Goal: Task Accomplishment & Management: Use online tool/utility

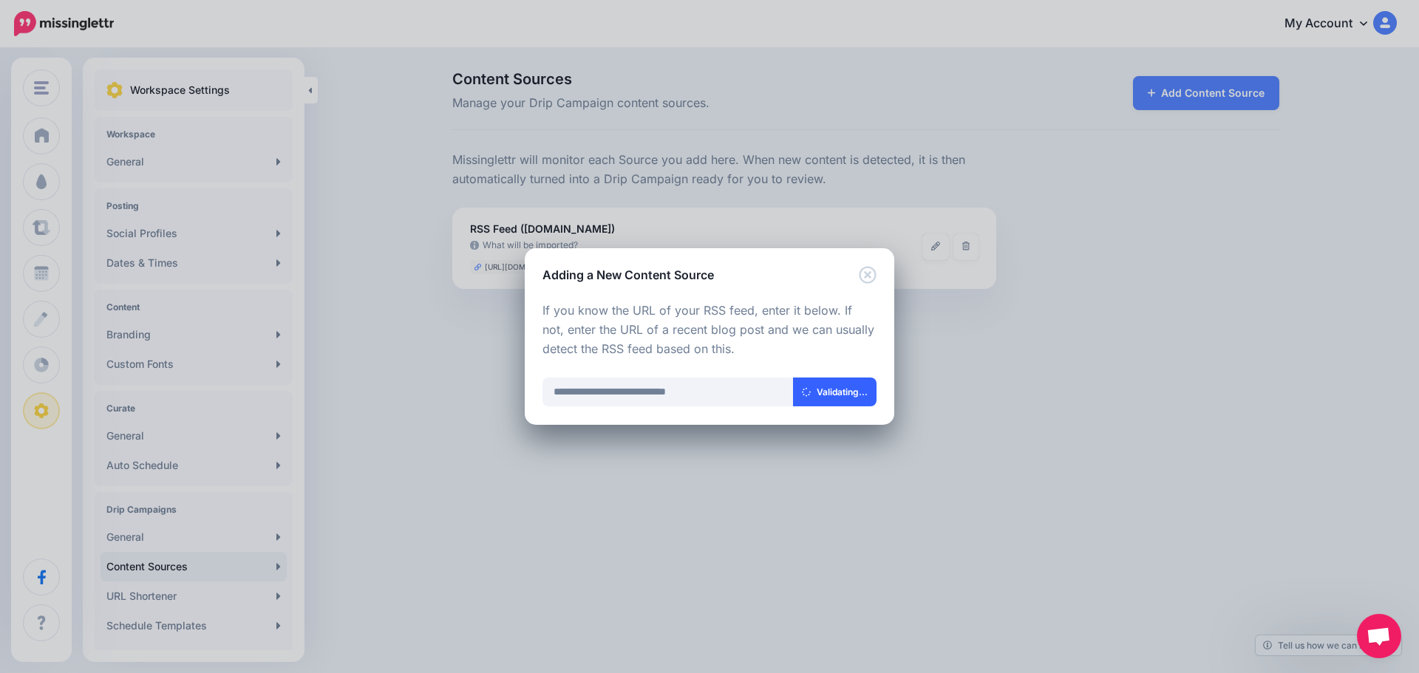
click at [821, 395] on button "Validating..." at bounding box center [835, 392] width 84 height 29
click at [821, 393] on button "Validating..." at bounding box center [835, 392] width 84 height 29
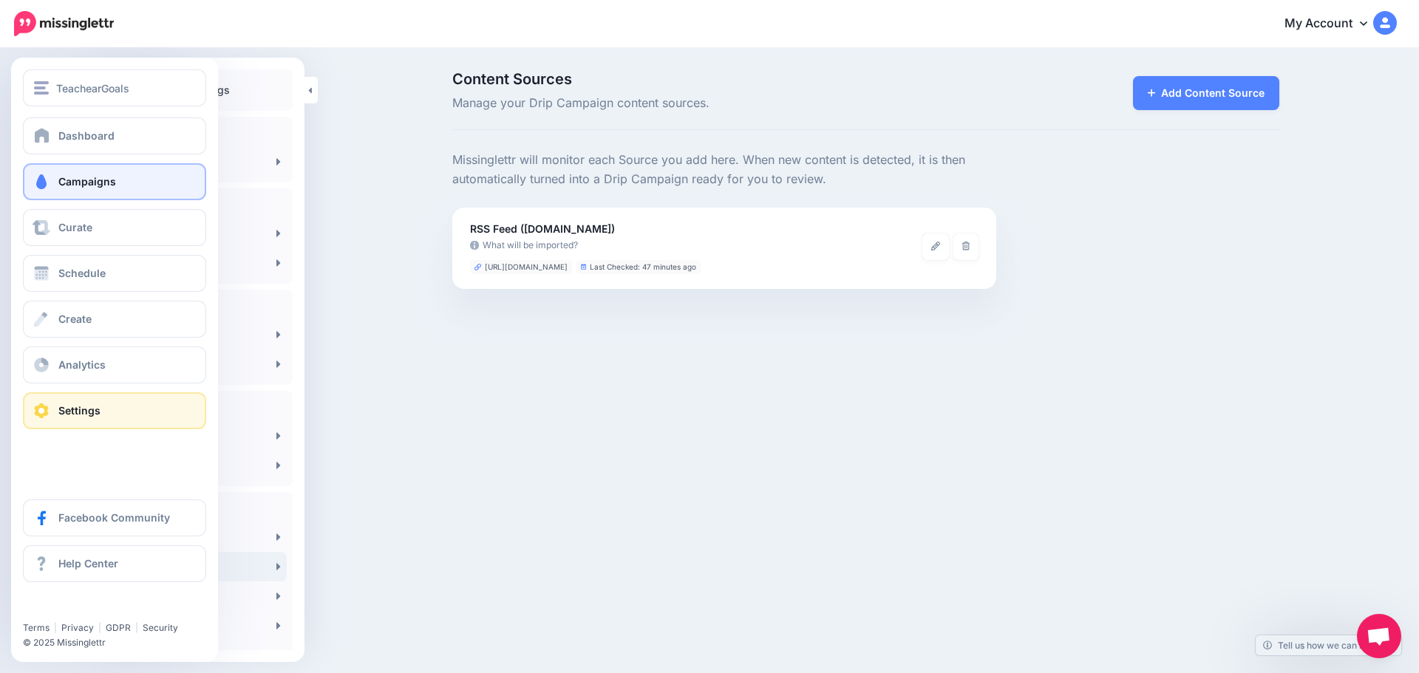
click at [92, 188] on link "Campaigns" at bounding box center [114, 181] width 183 height 37
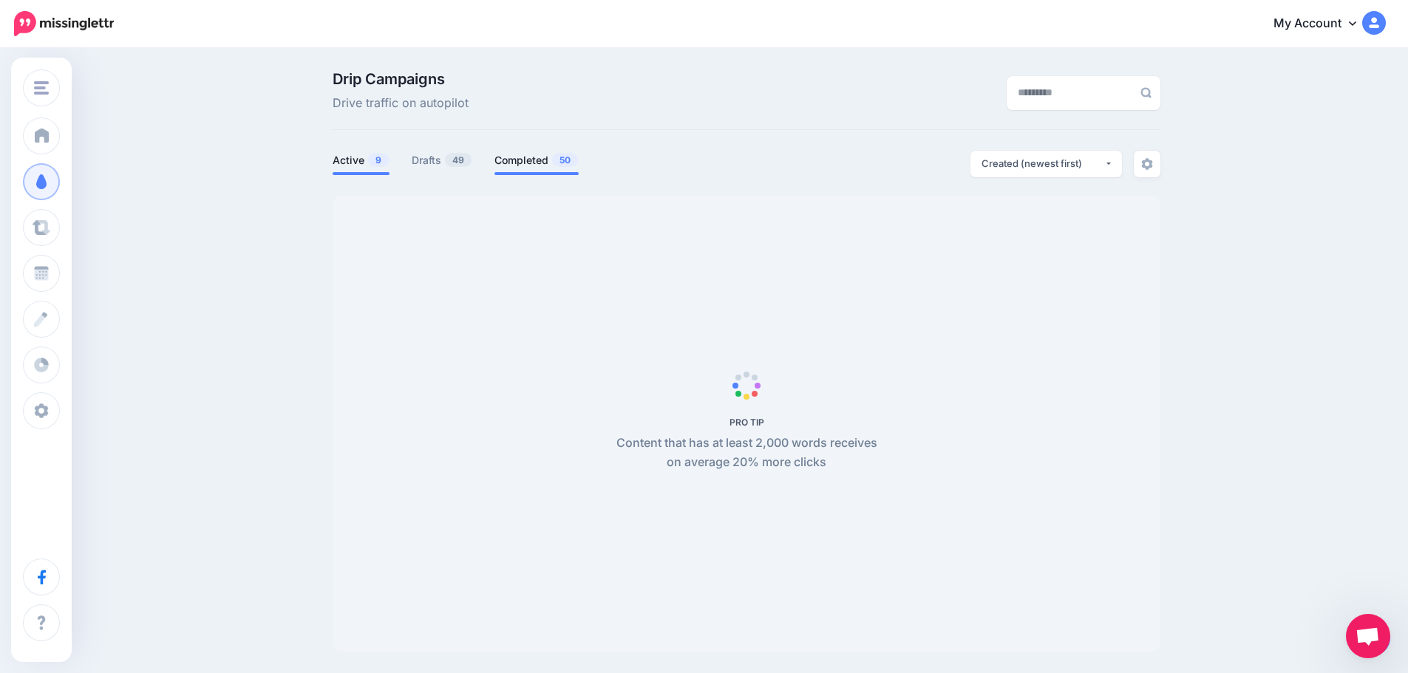
click at [550, 170] on li "Completed 50" at bounding box center [536, 163] width 84 height 24
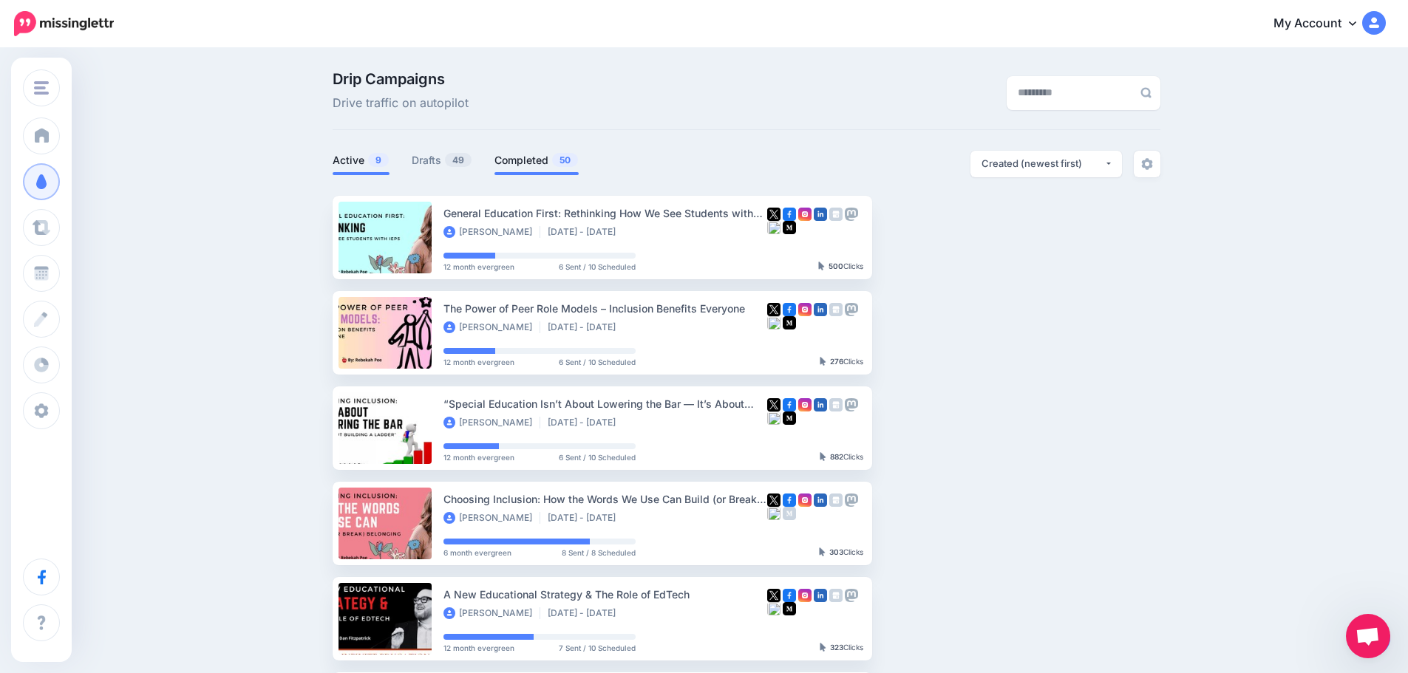
click at [524, 167] on link "Completed 50" at bounding box center [536, 161] width 84 height 18
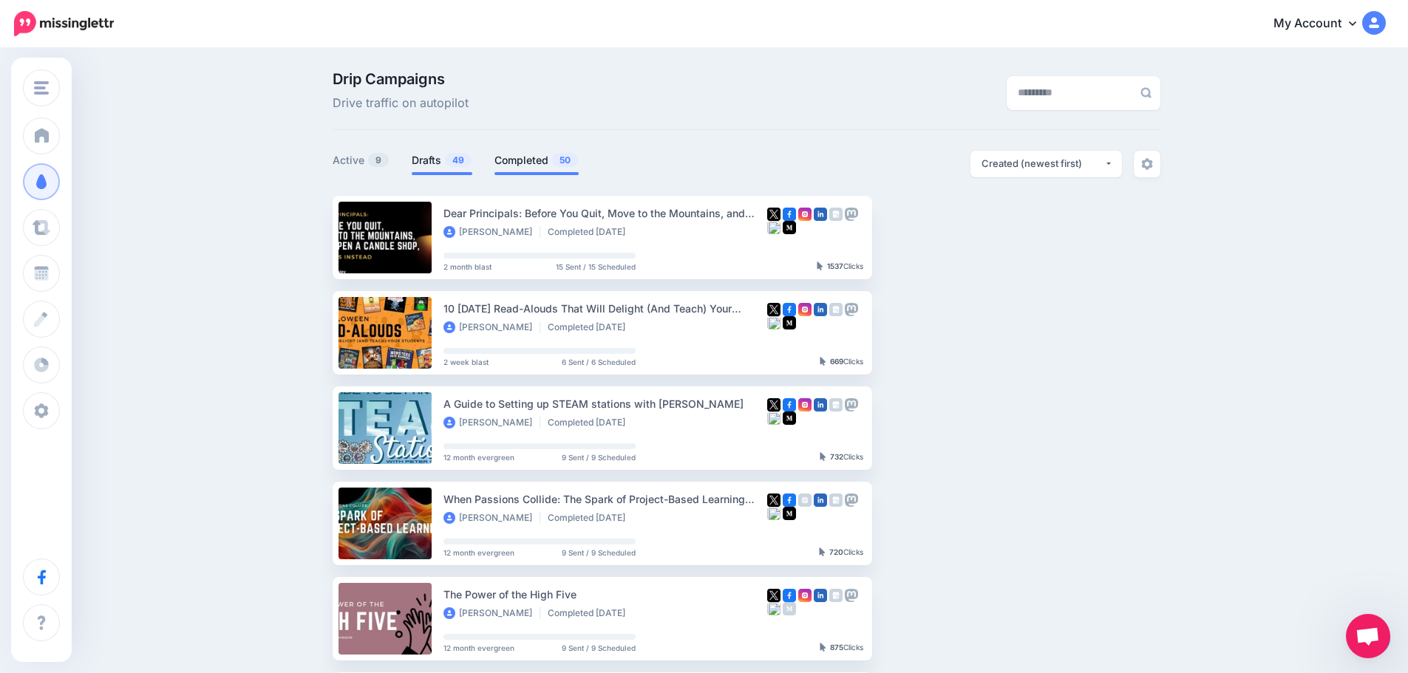
click at [441, 164] on link "Drafts 49" at bounding box center [442, 161] width 61 height 18
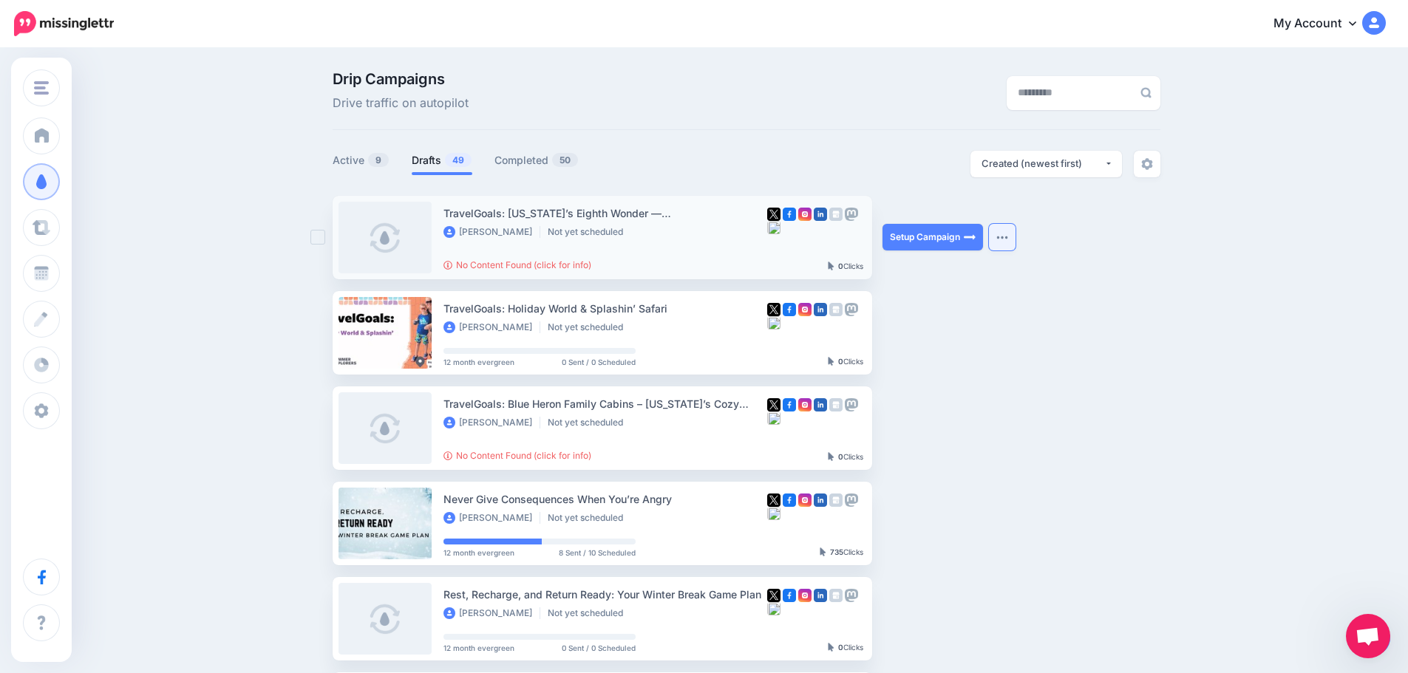
click at [1005, 237] on img "button" at bounding box center [1002, 237] width 12 height 4
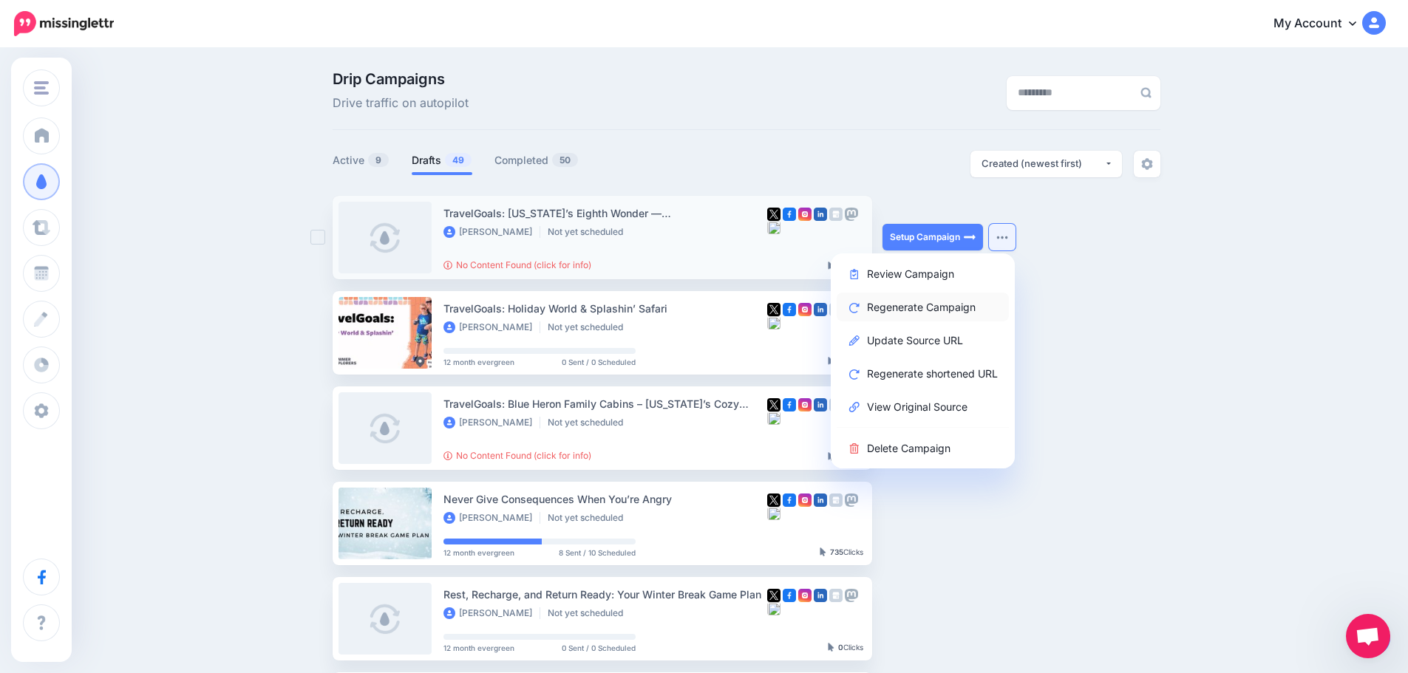
click at [924, 306] on link "Regenerate Campaign" at bounding box center [923, 307] width 172 height 29
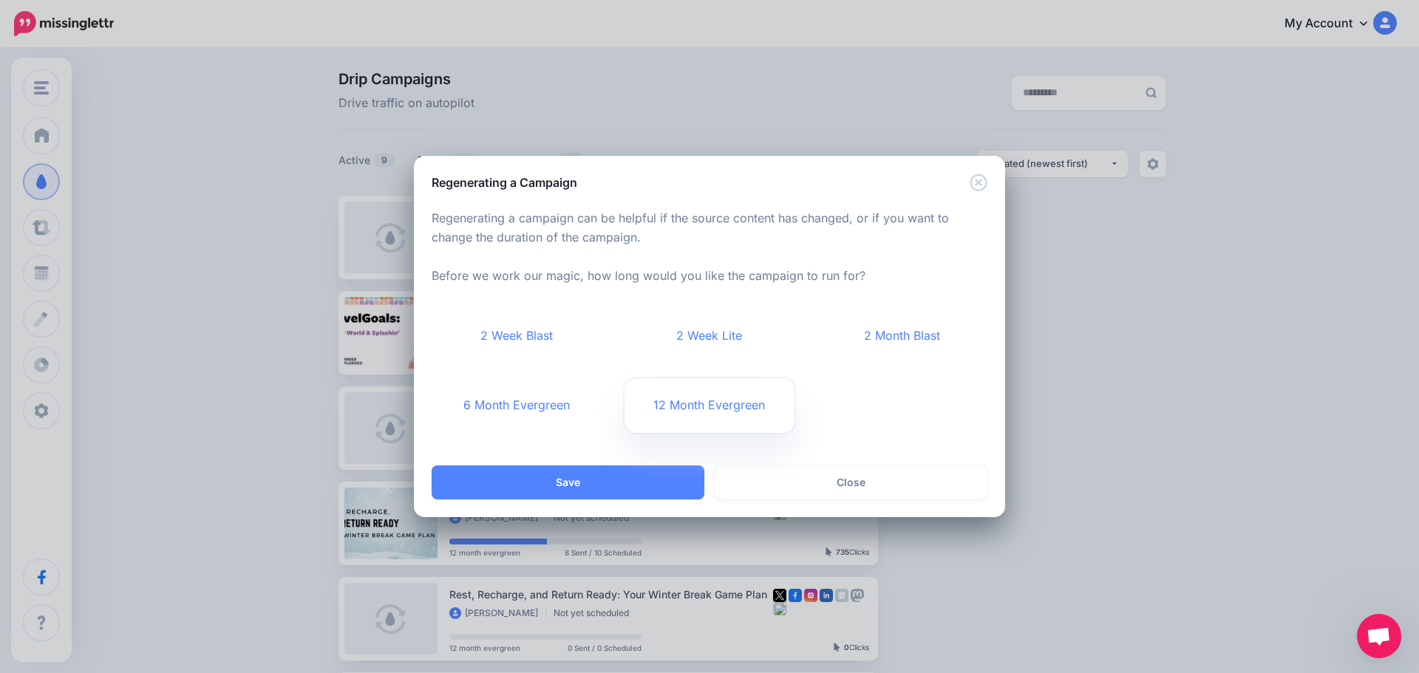
click at [704, 405] on link "12 Month Evergreen" at bounding box center [710, 405] width 171 height 55
click at [604, 477] on button "Save" at bounding box center [568, 483] width 273 height 34
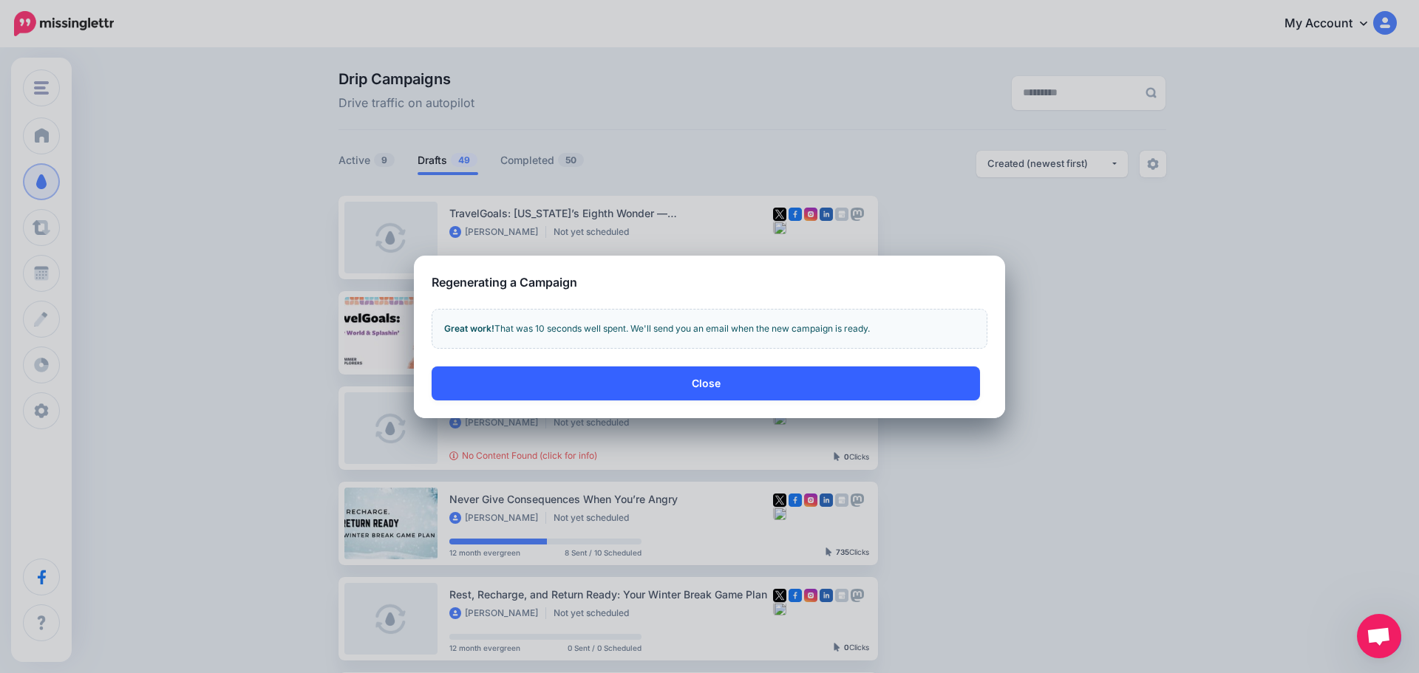
click at [626, 375] on button "Close" at bounding box center [706, 384] width 548 height 34
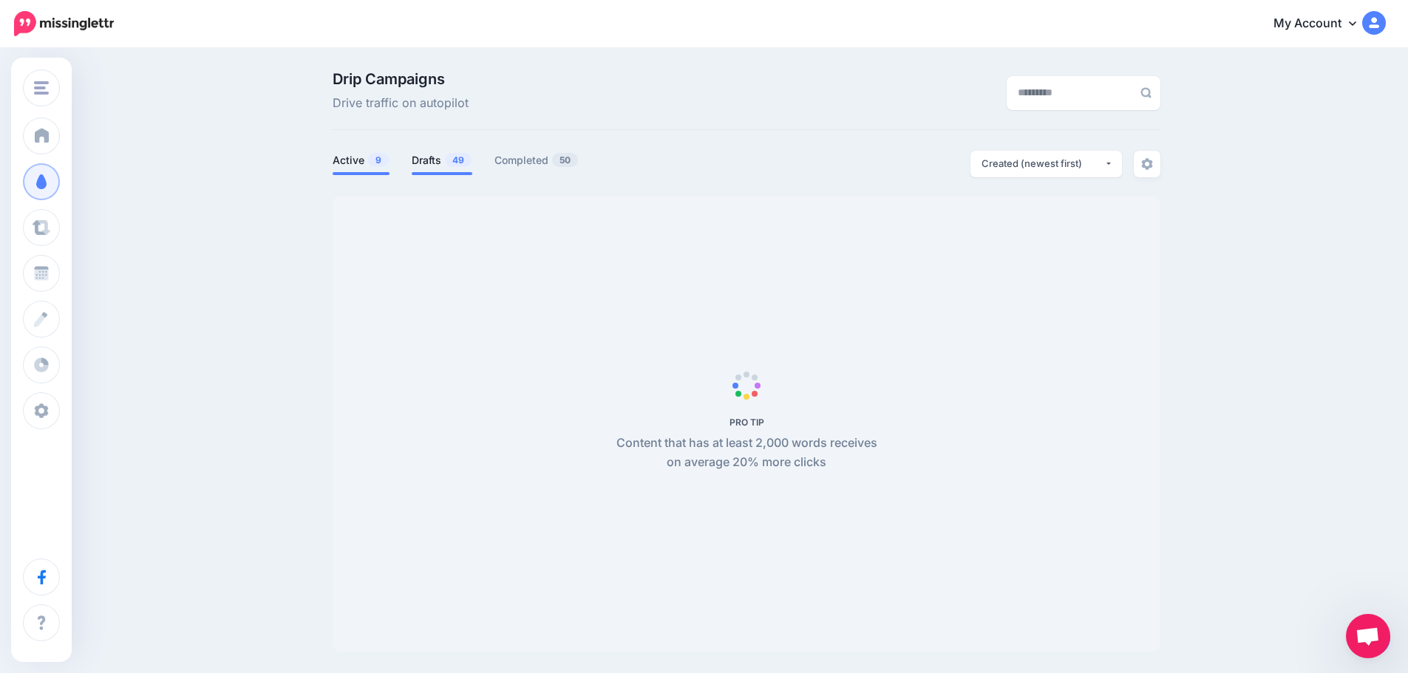
click at [425, 155] on link "Drafts 49" at bounding box center [442, 161] width 61 height 18
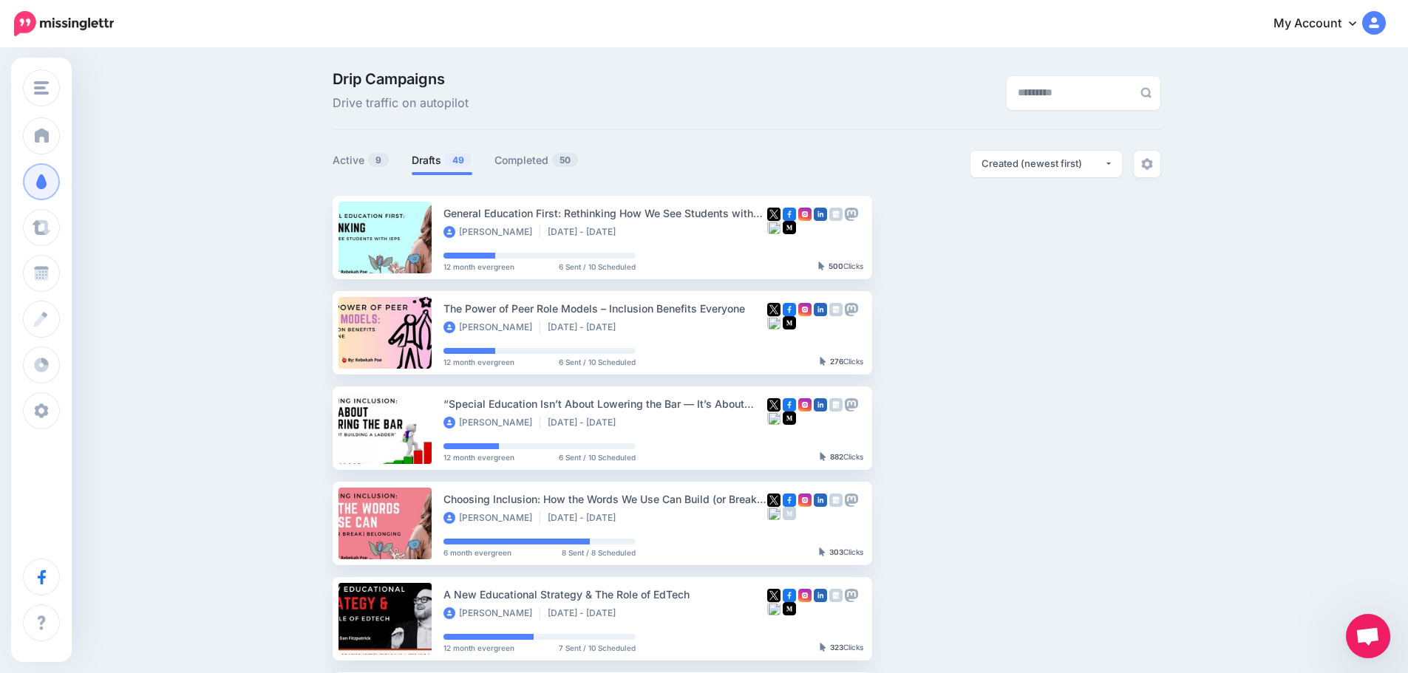
click at [438, 157] on link "Drafts 49" at bounding box center [442, 161] width 61 height 18
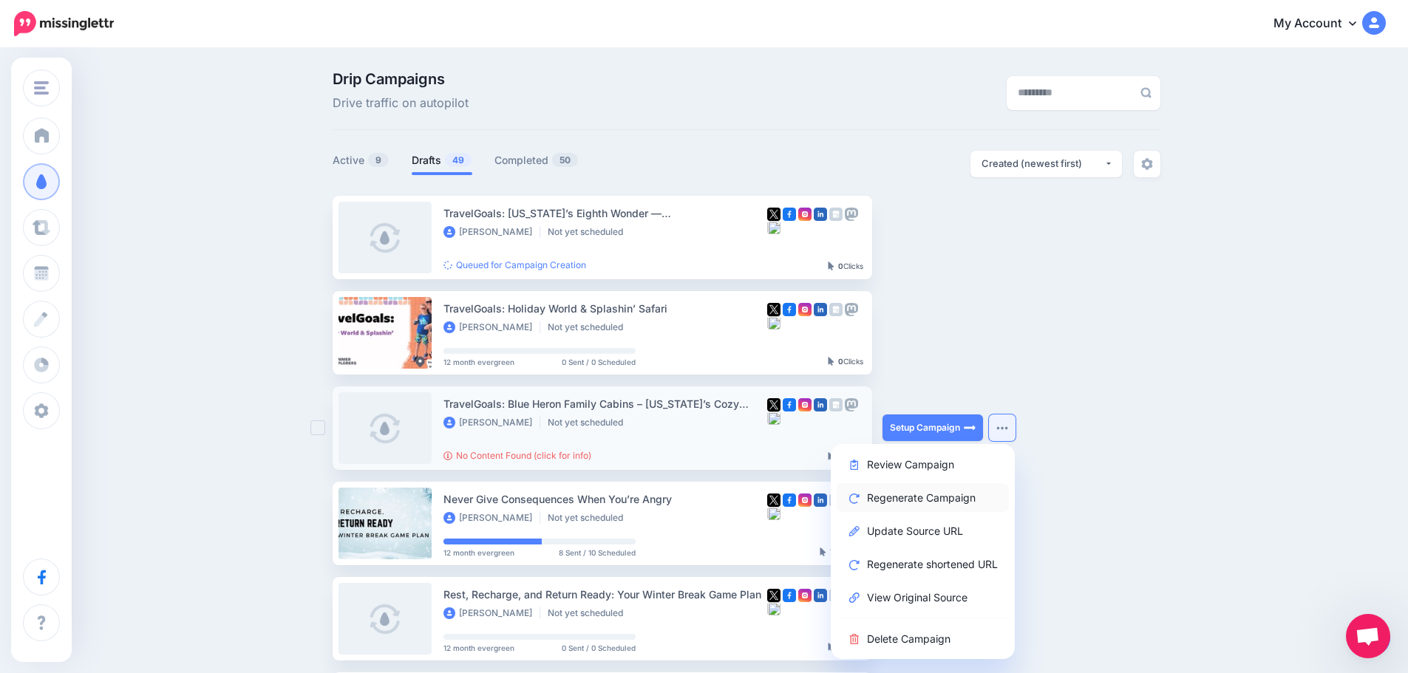
click at [968, 492] on link "Regenerate Campaign" at bounding box center [923, 497] width 172 height 29
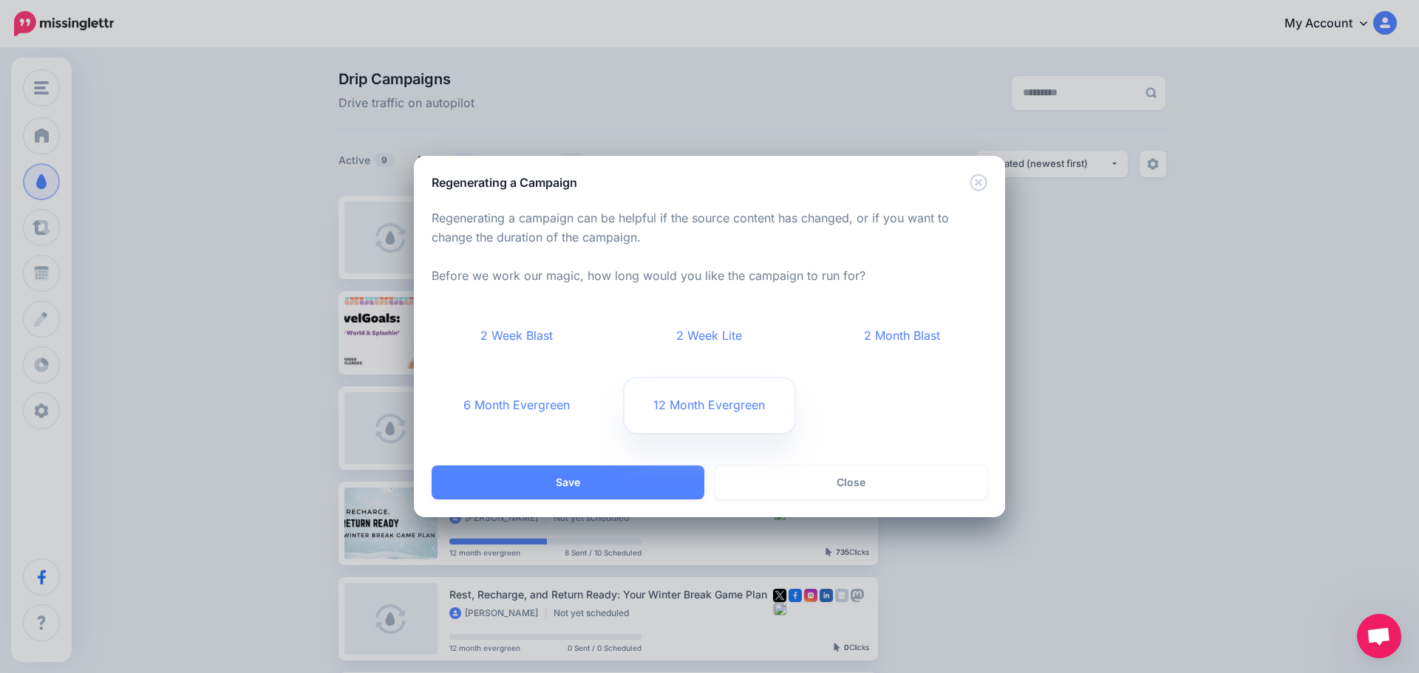
click at [727, 398] on link "12 Month Evergreen" at bounding box center [710, 405] width 171 height 55
click at [622, 476] on button "Save" at bounding box center [568, 483] width 273 height 34
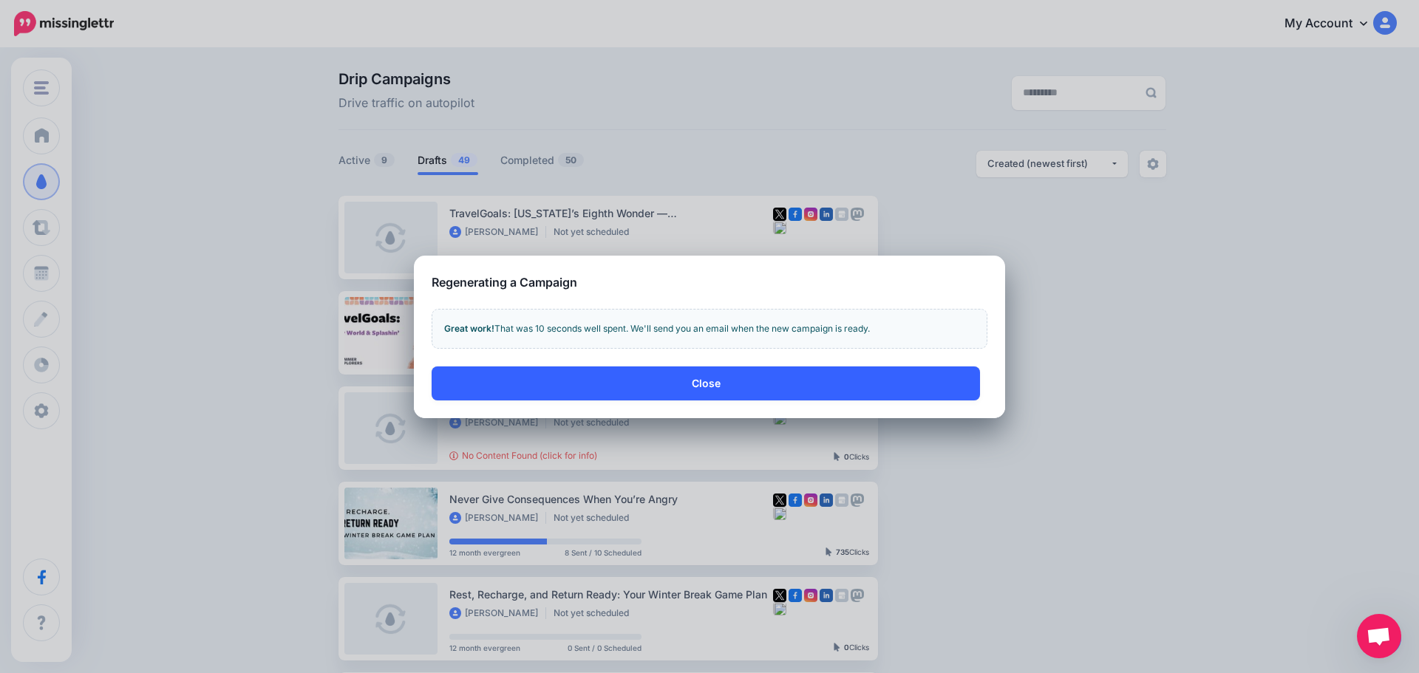
click at [650, 393] on button "Close" at bounding box center [706, 384] width 548 height 34
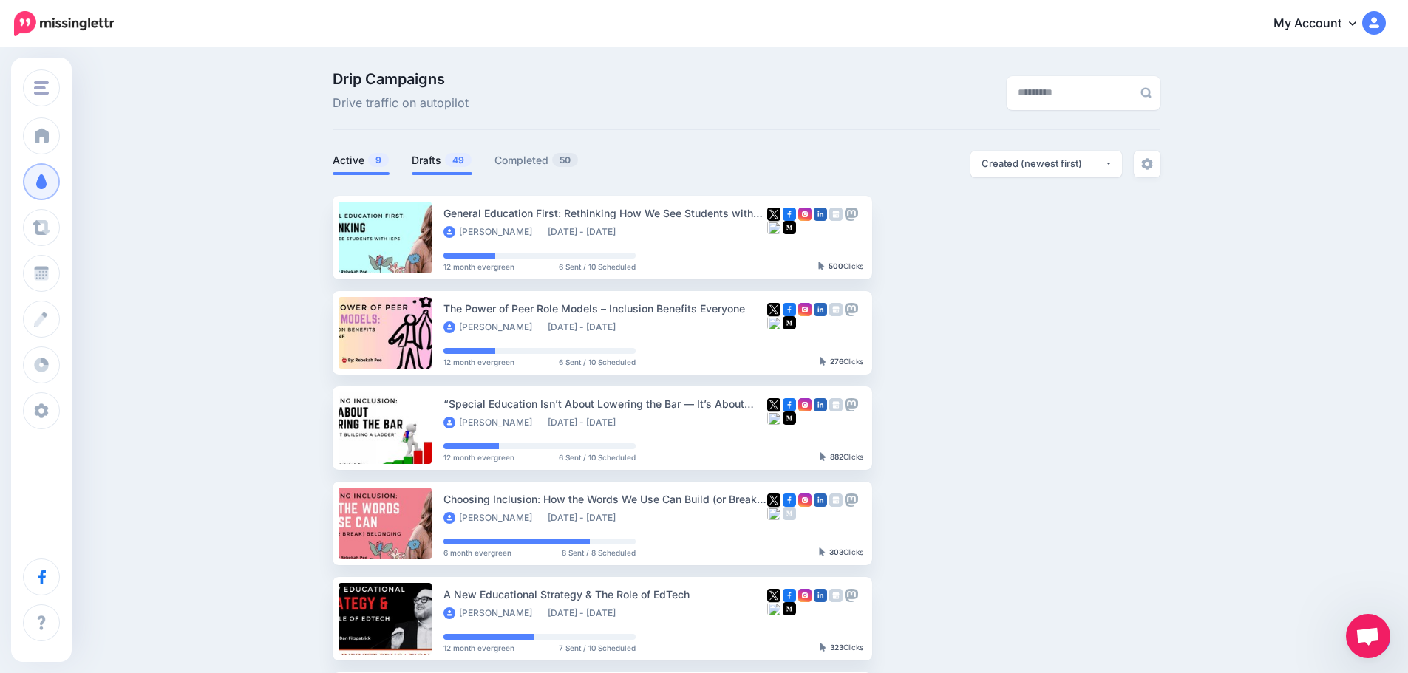
click at [424, 160] on link "Drafts 49" at bounding box center [442, 161] width 61 height 18
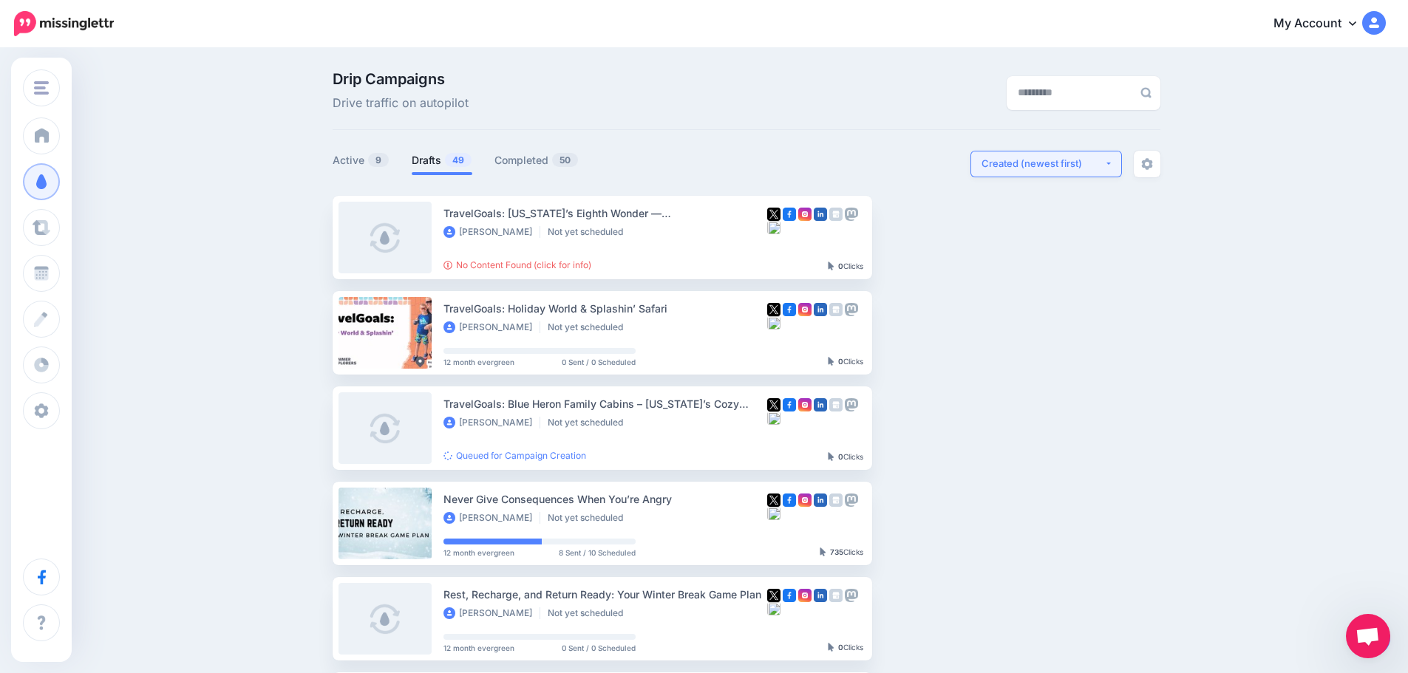
click at [1117, 164] on button "Created (newest first)" at bounding box center [1046, 164] width 152 height 27
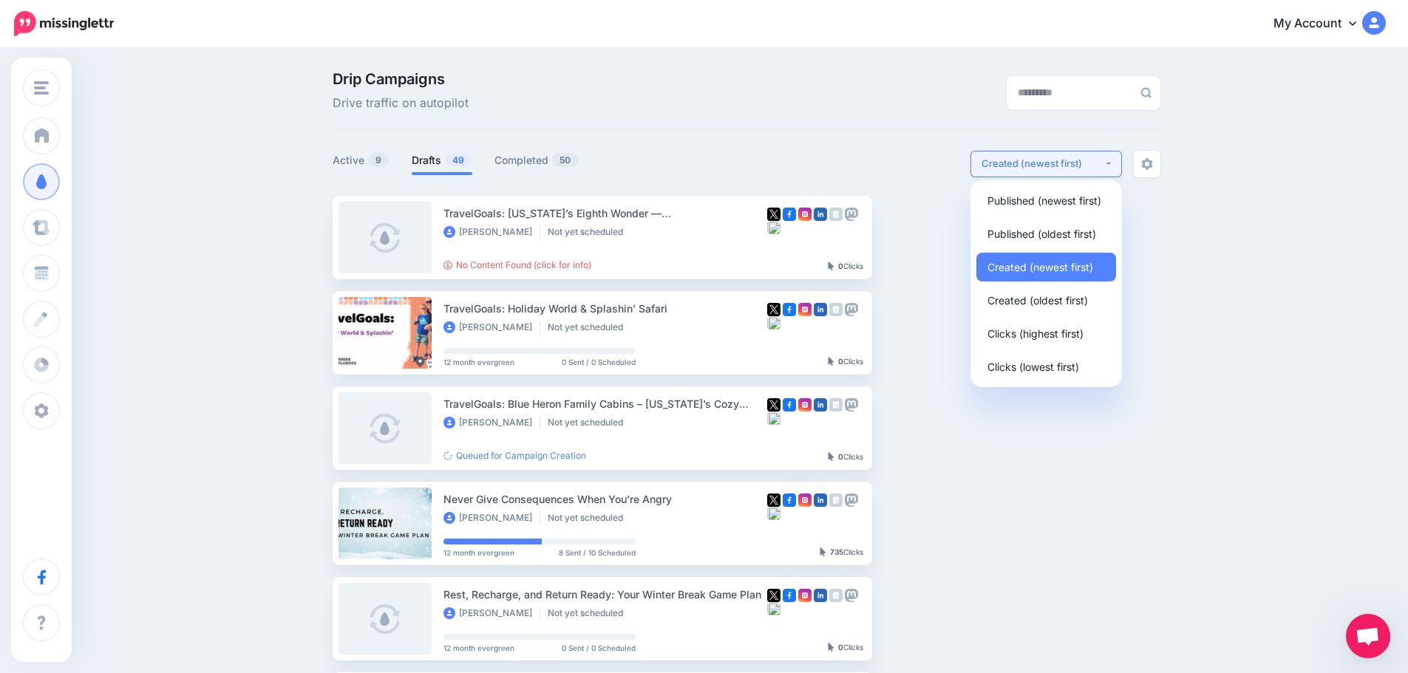
click at [1117, 164] on button "Created (newest first)" at bounding box center [1046, 164] width 152 height 27
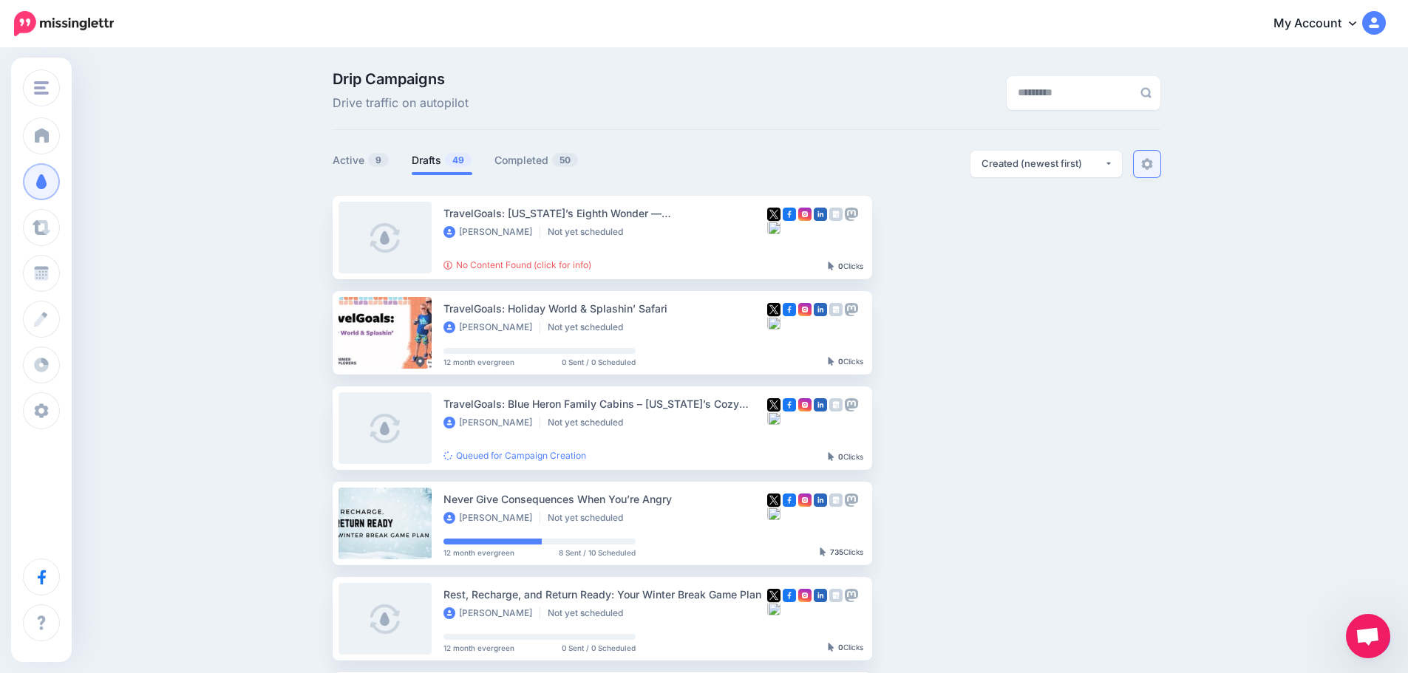
click at [1151, 164] on img at bounding box center [1147, 164] width 12 height 12
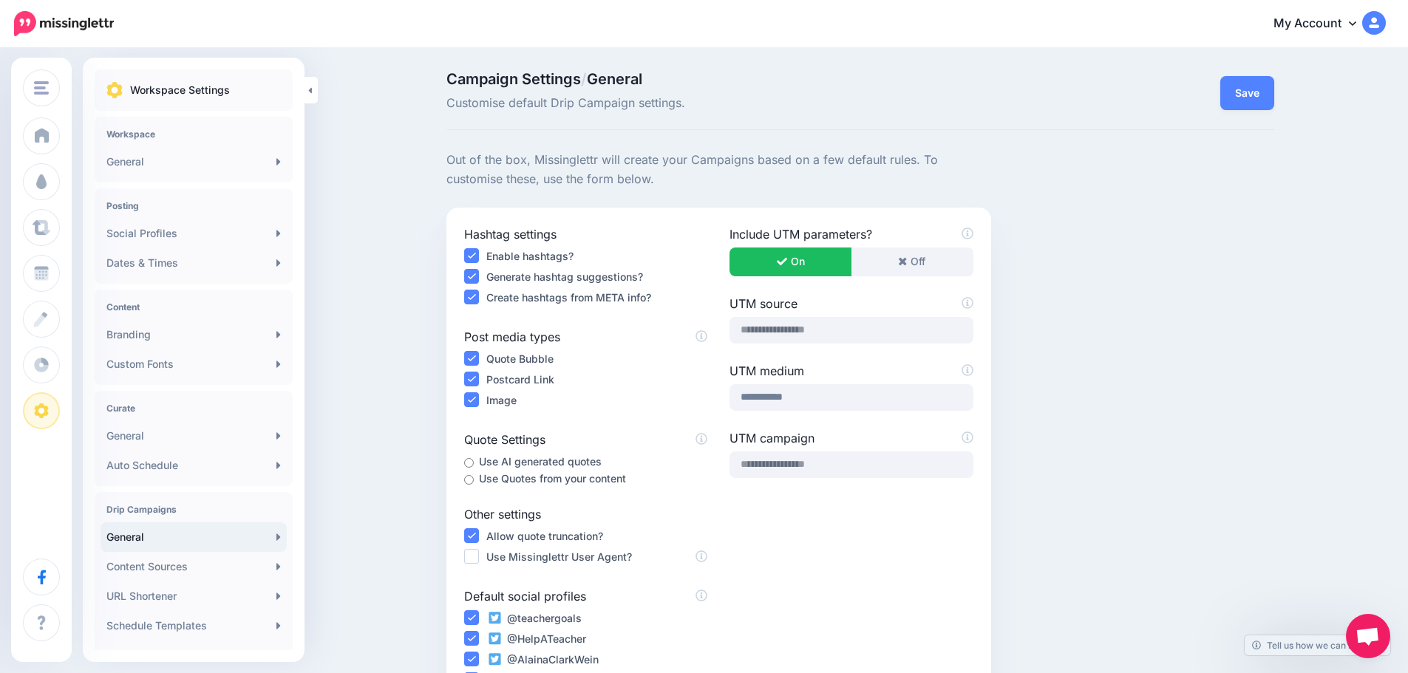
click at [479, 274] on ins at bounding box center [471, 276] width 15 height 15
click at [475, 293] on ins at bounding box center [471, 297] width 15 height 15
click at [479, 256] on ins at bounding box center [471, 255] width 15 height 15
click at [1241, 96] on button "Save" at bounding box center [1247, 93] width 54 height 34
click at [188, 437] on link "General" at bounding box center [194, 436] width 186 height 30
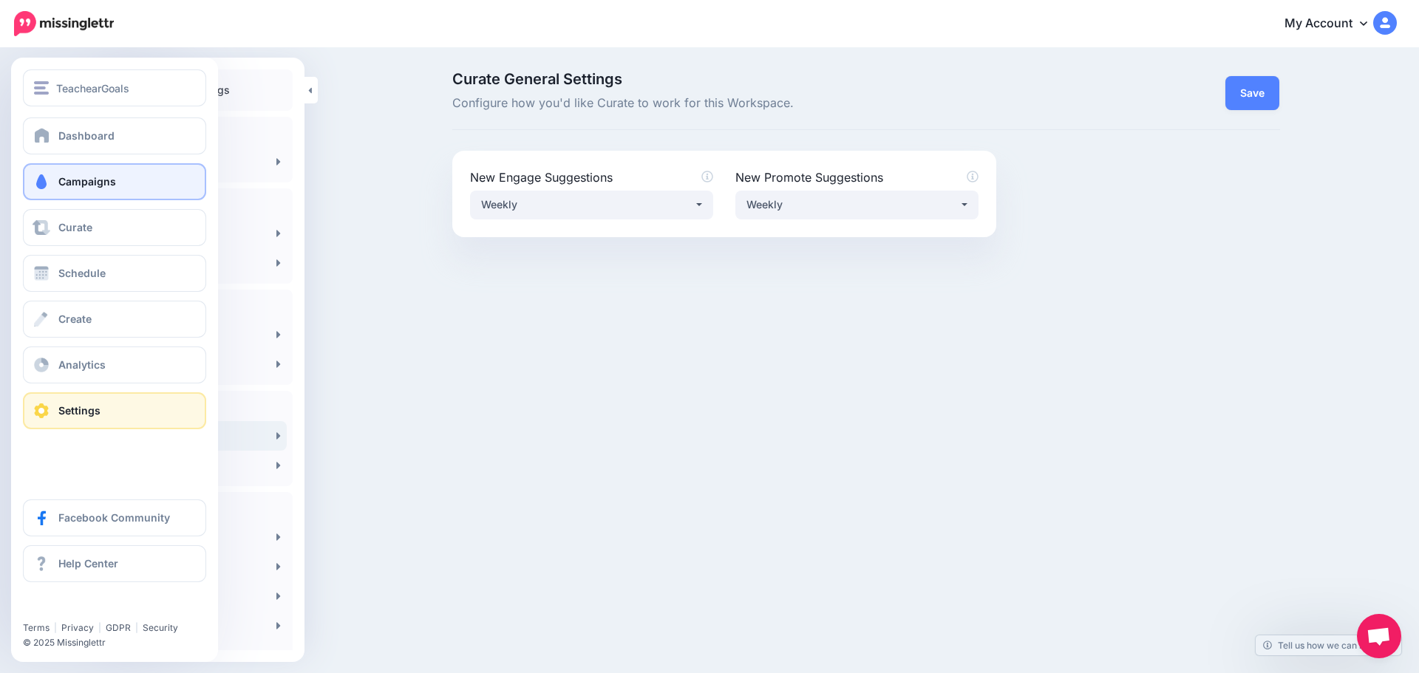
click at [33, 177] on span at bounding box center [41, 181] width 19 height 15
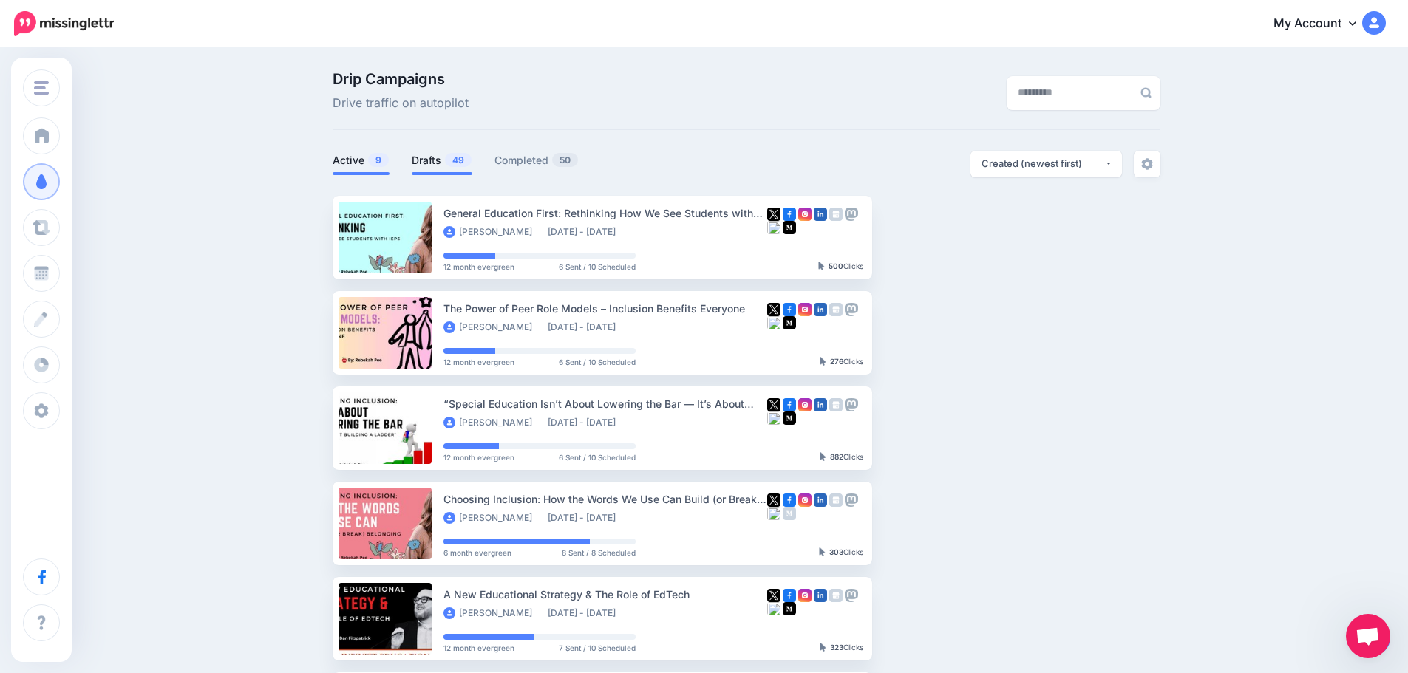
click at [452, 169] on li "Drafts 49" at bounding box center [442, 163] width 61 height 24
click at [449, 164] on link "Drafts 49" at bounding box center [442, 161] width 61 height 18
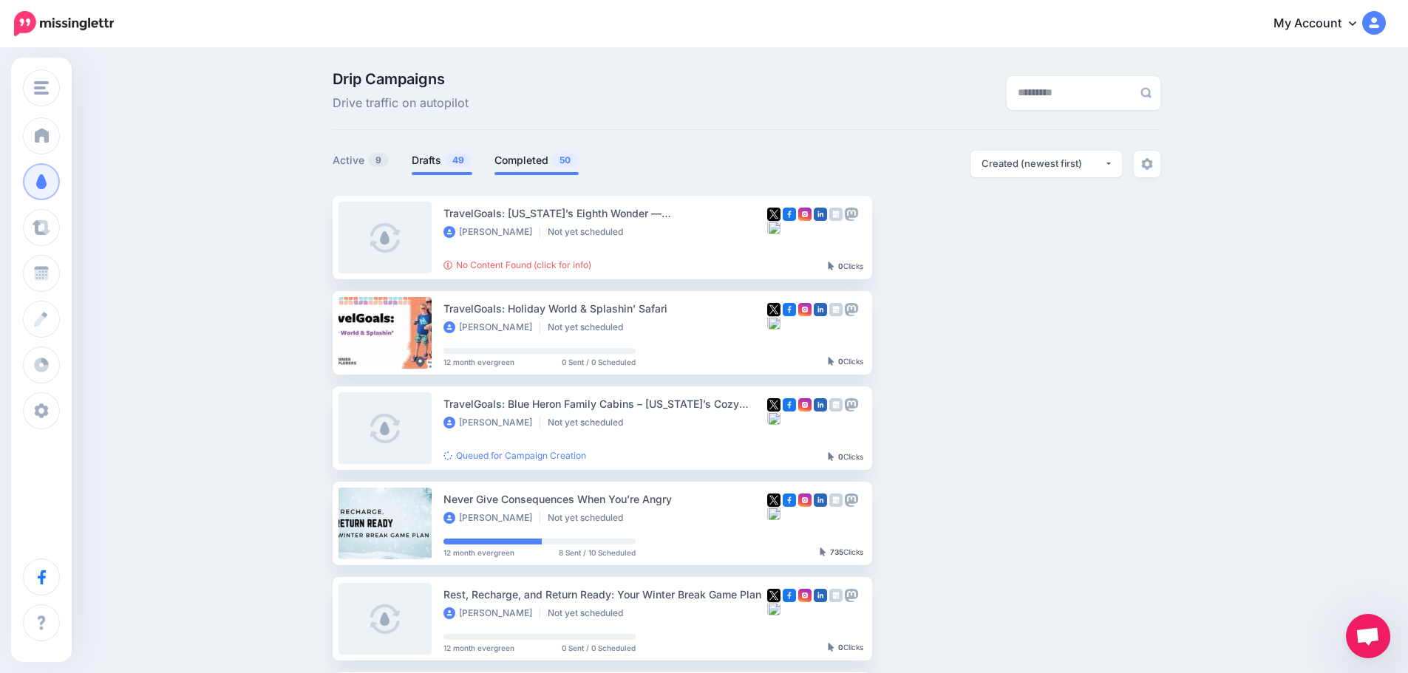
click at [534, 163] on link "Completed 50" at bounding box center [536, 161] width 84 height 18
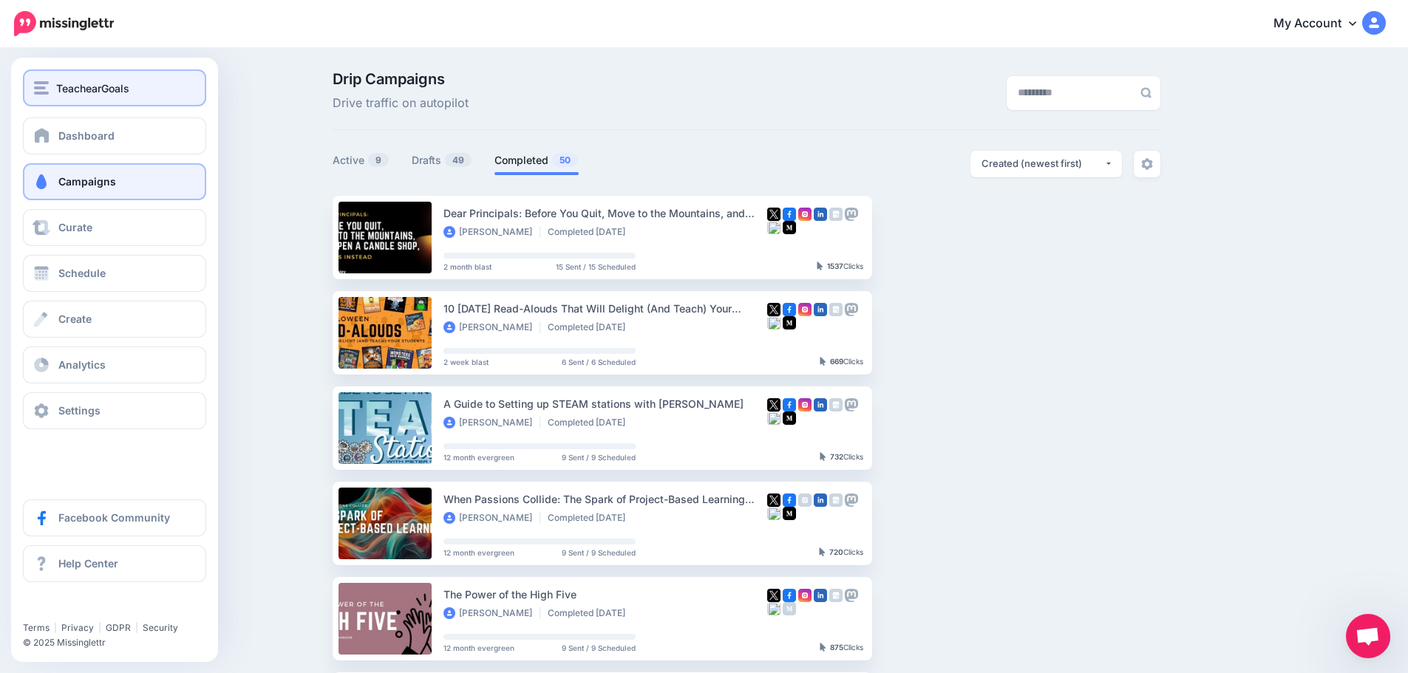
click at [70, 86] on span "TeachearGoals" at bounding box center [92, 88] width 73 height 17
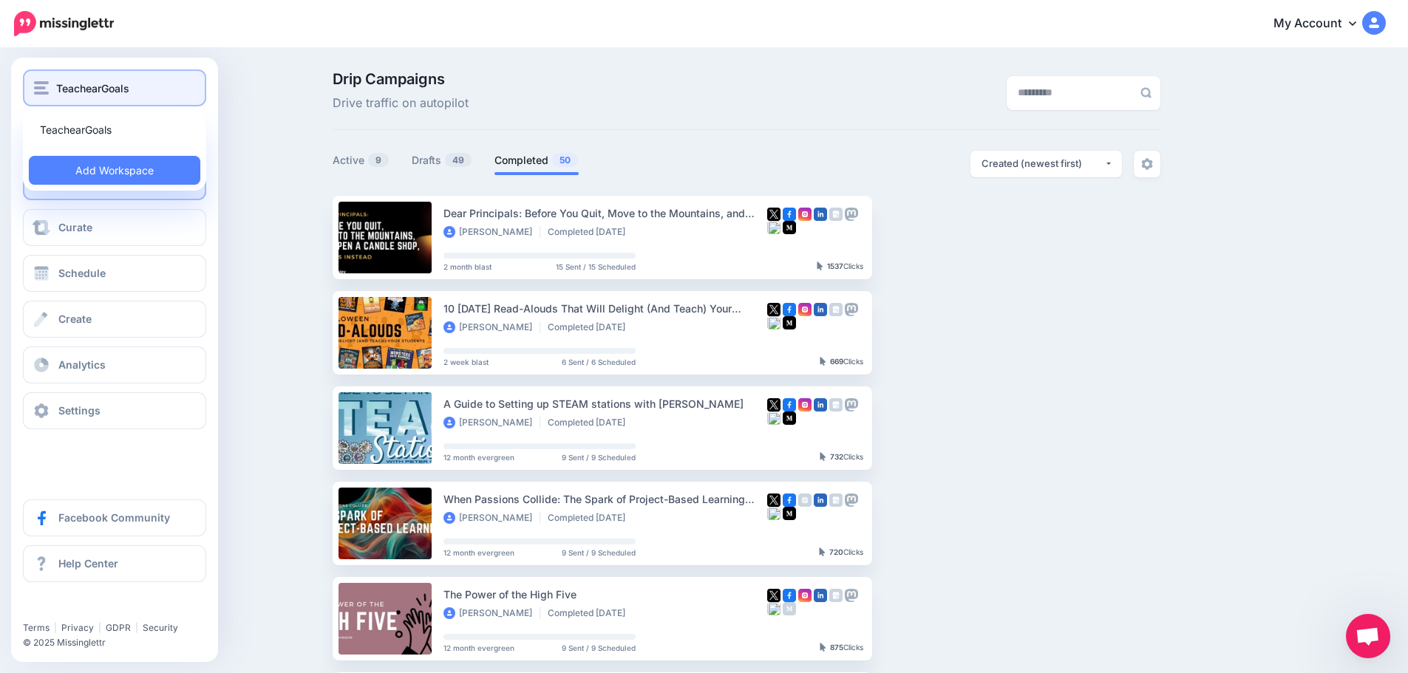
click at [49, 80] on div "TeachearGoals" at bounding box center [114, 88] width 161 height 17
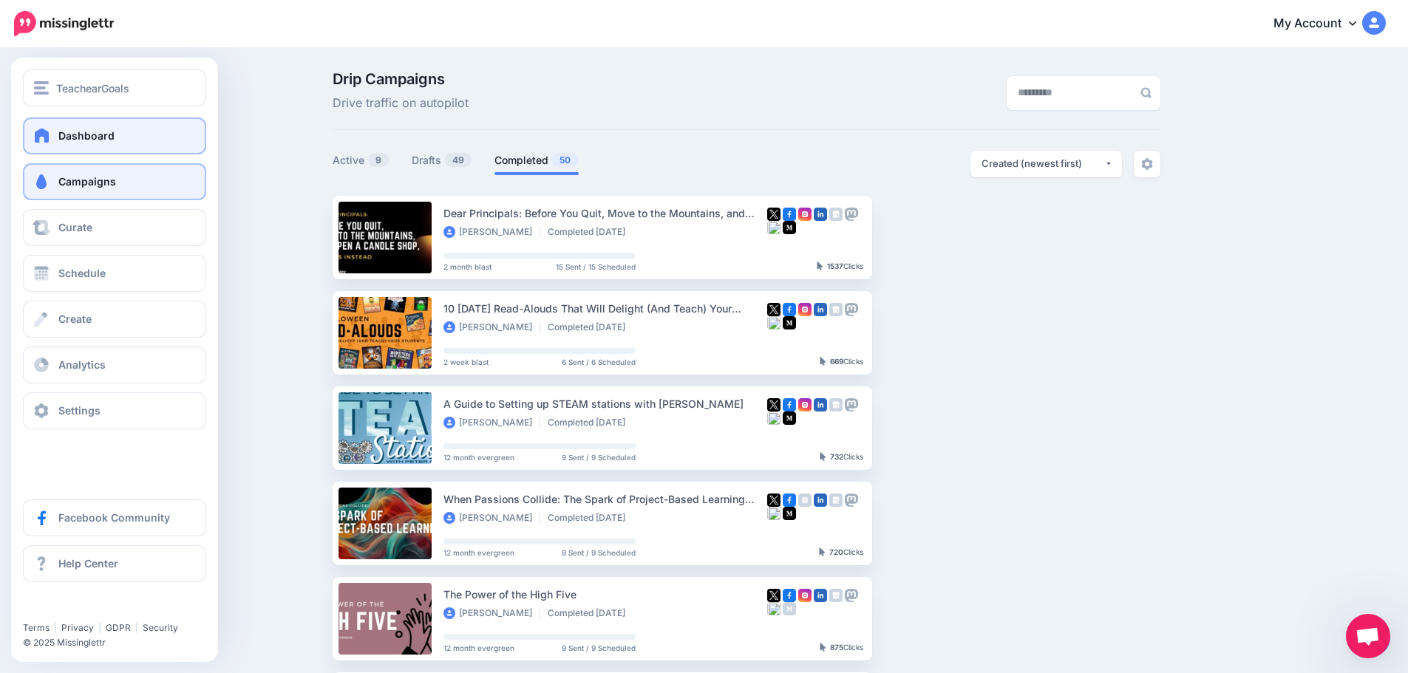
click at [59, 136] on span "Dashboard" at bounding box center [86, 135] width 56 height 13
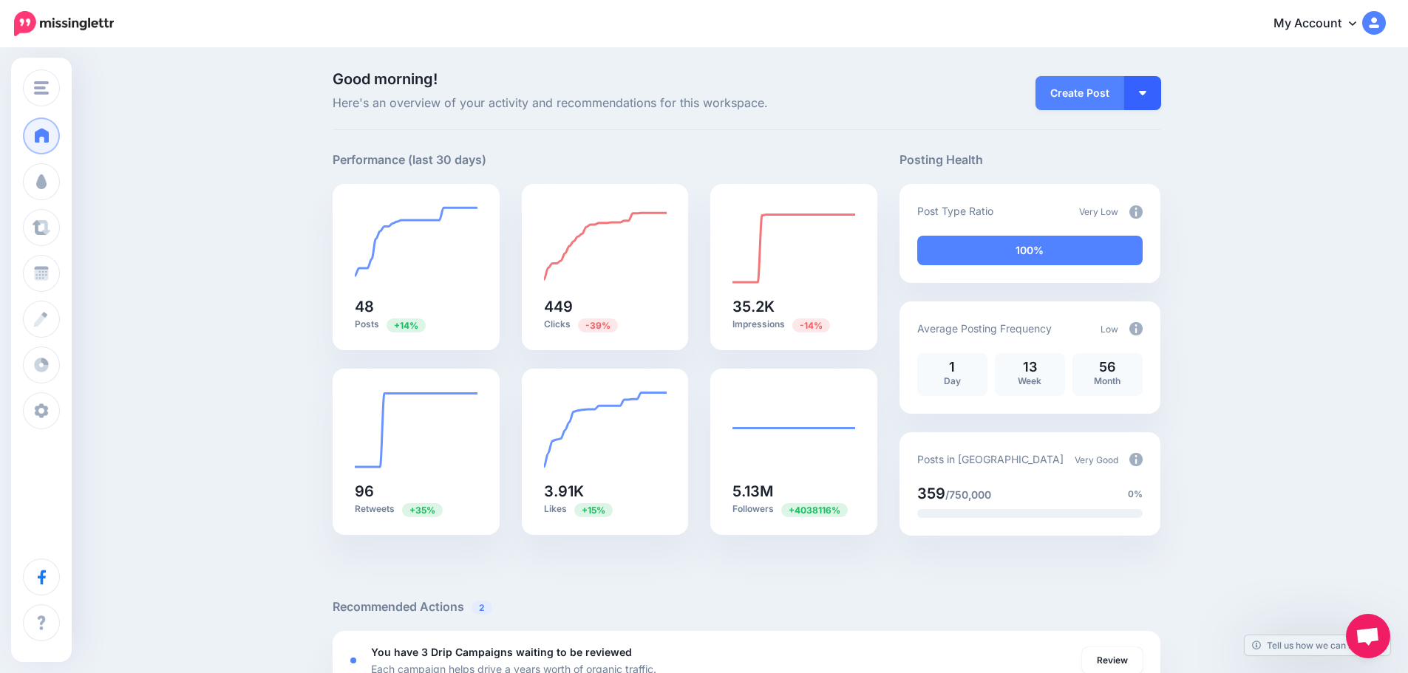
click at [1149, 89] on button "button" at bounding box center [1142, 93] width 37 height 34
click at [1123, 164] on link "Create Campaign" at bounding box center [1100, 166] width 107 height 29
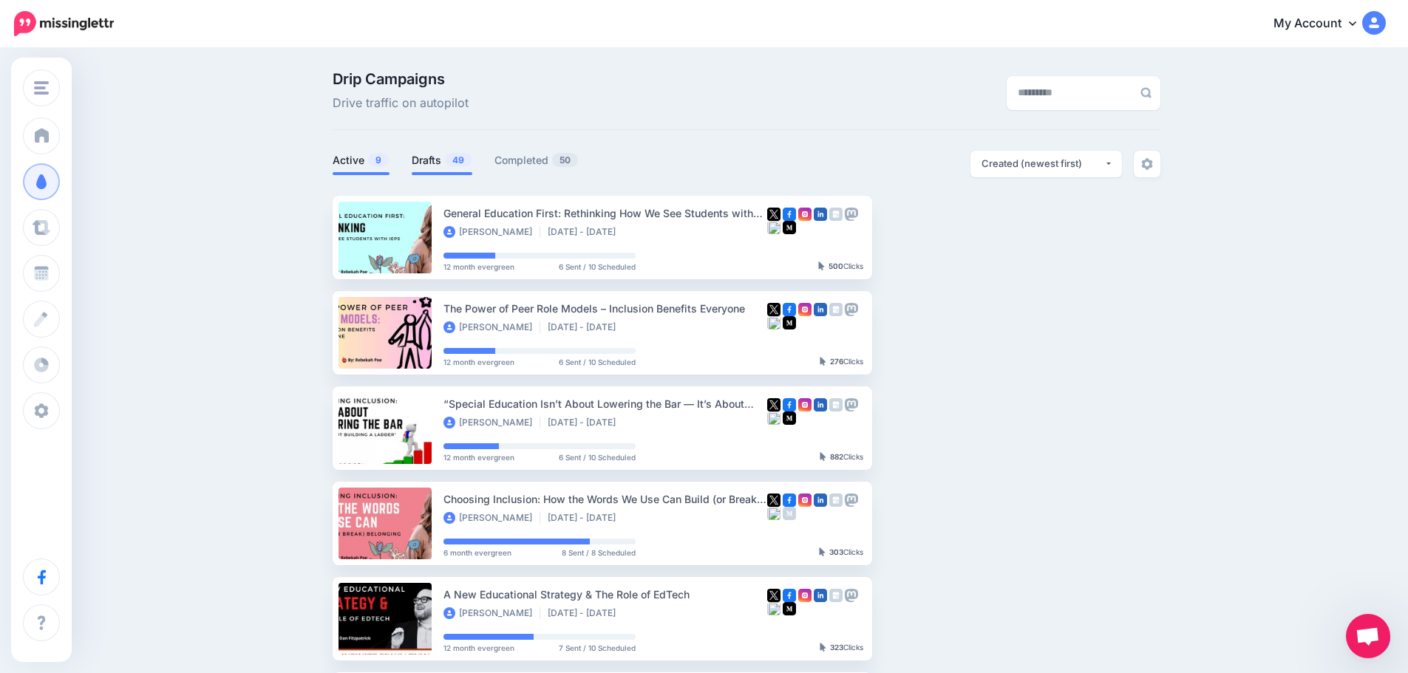
click at [432, 160] on link "Drafts 49" at bounding box center [442, 161] width 61 height 18
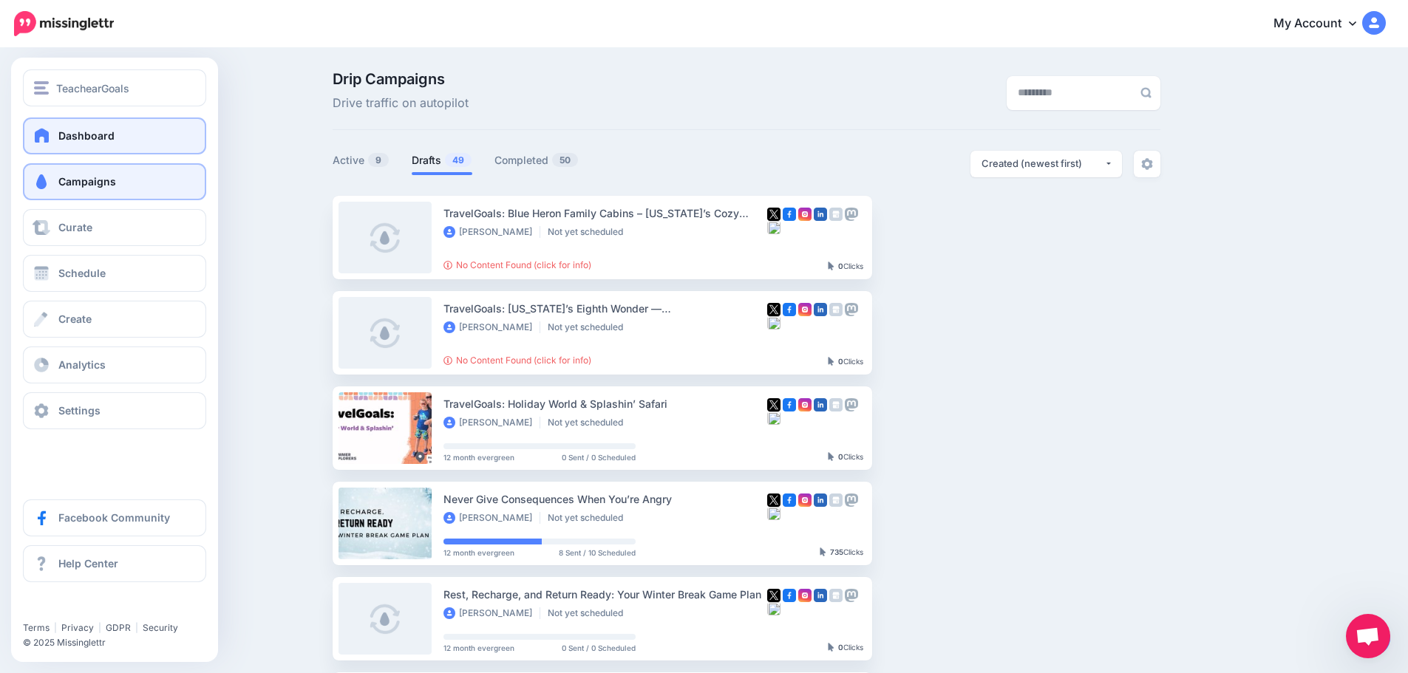
click at [82, 123] on link "Dashboard" at bounding box center [114, 136] width 183 height 37
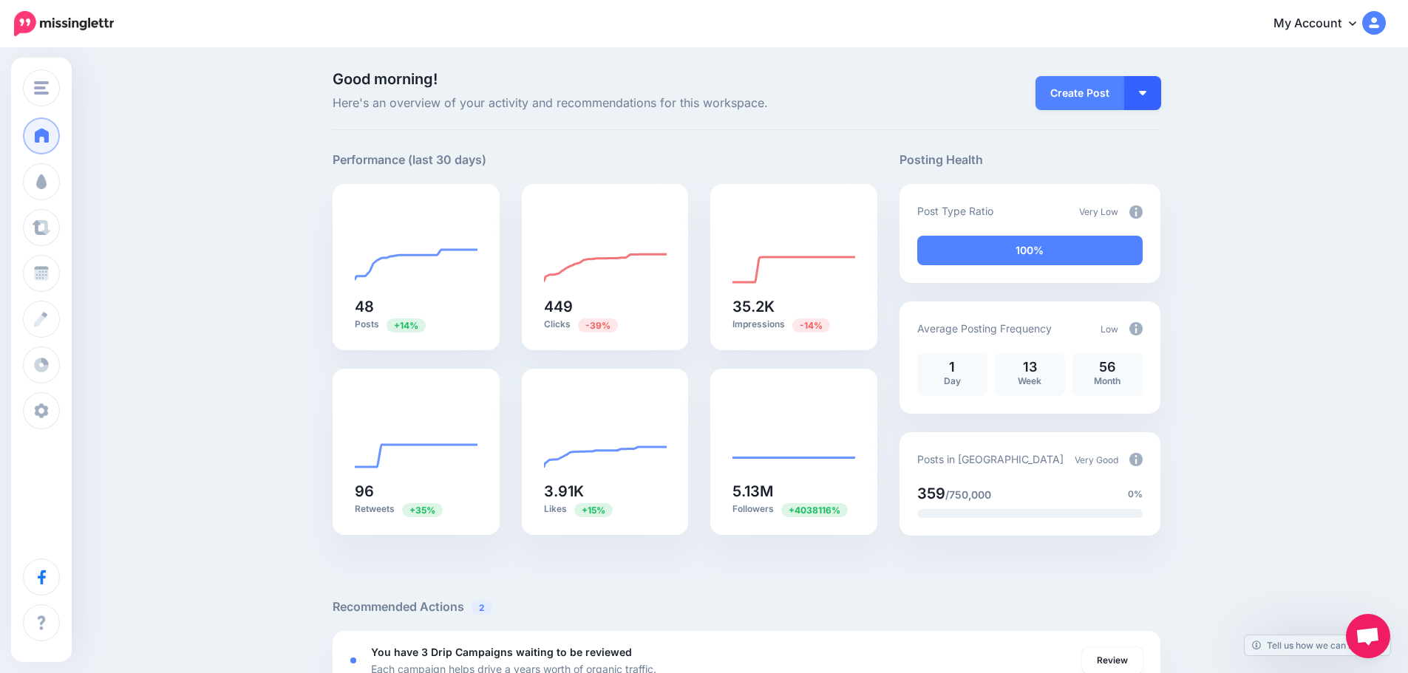
click at [1157, 94] on button "button" at bounding box center [1142, 93] width 37 height 34
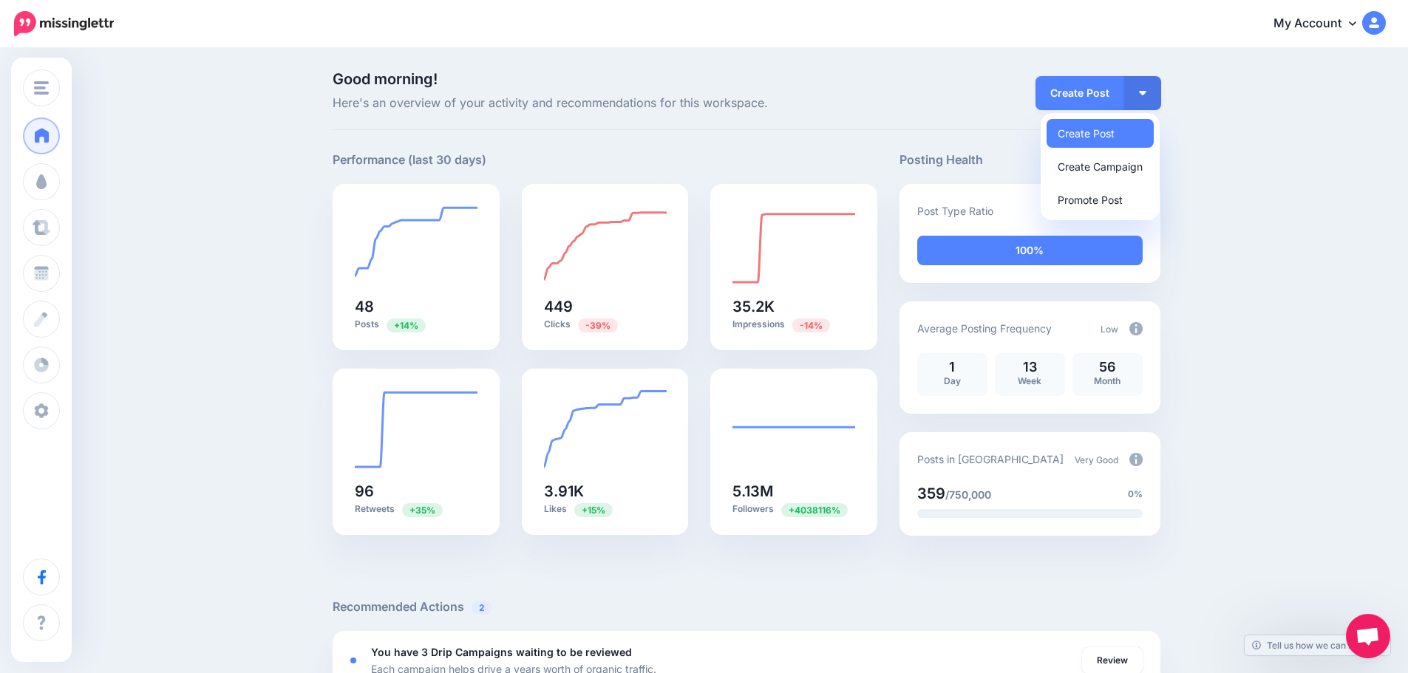
click at [1123, 135] on link "Create Post" at bounding box center [1100, 133] width 107 height 29
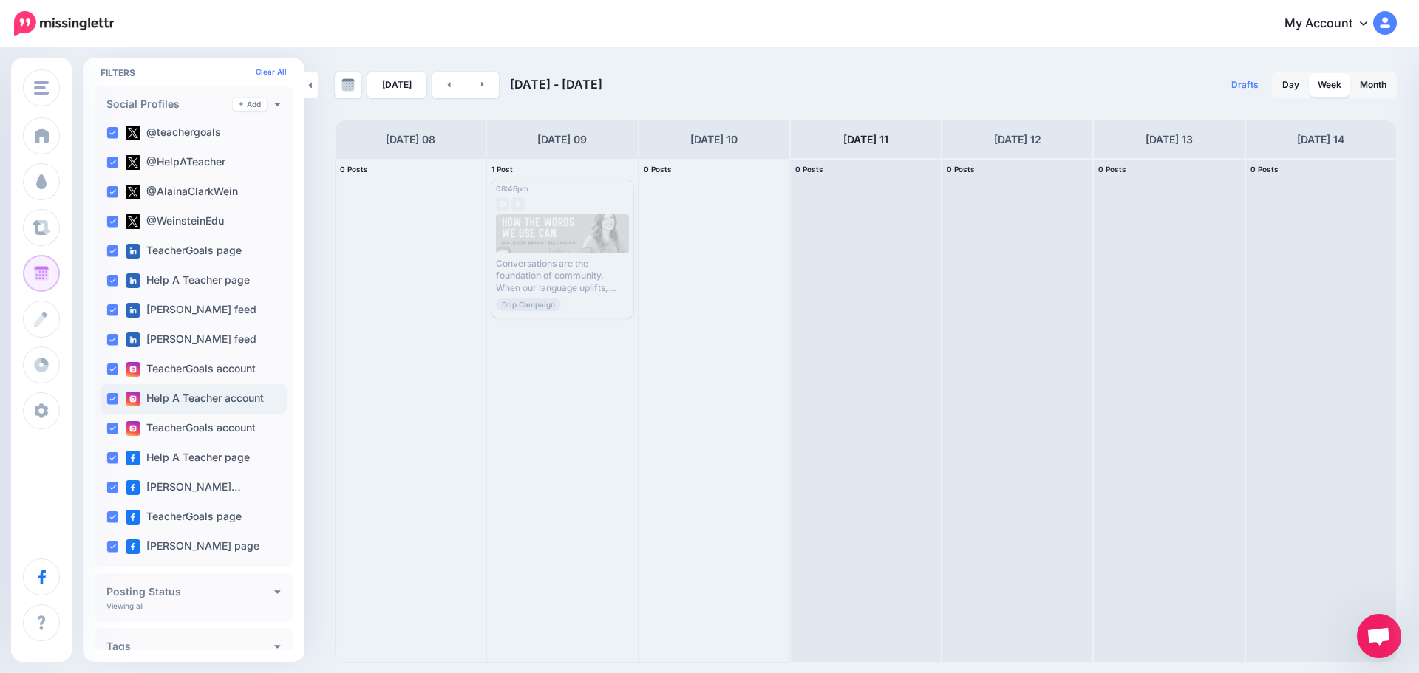
scroll to position [264, 0]
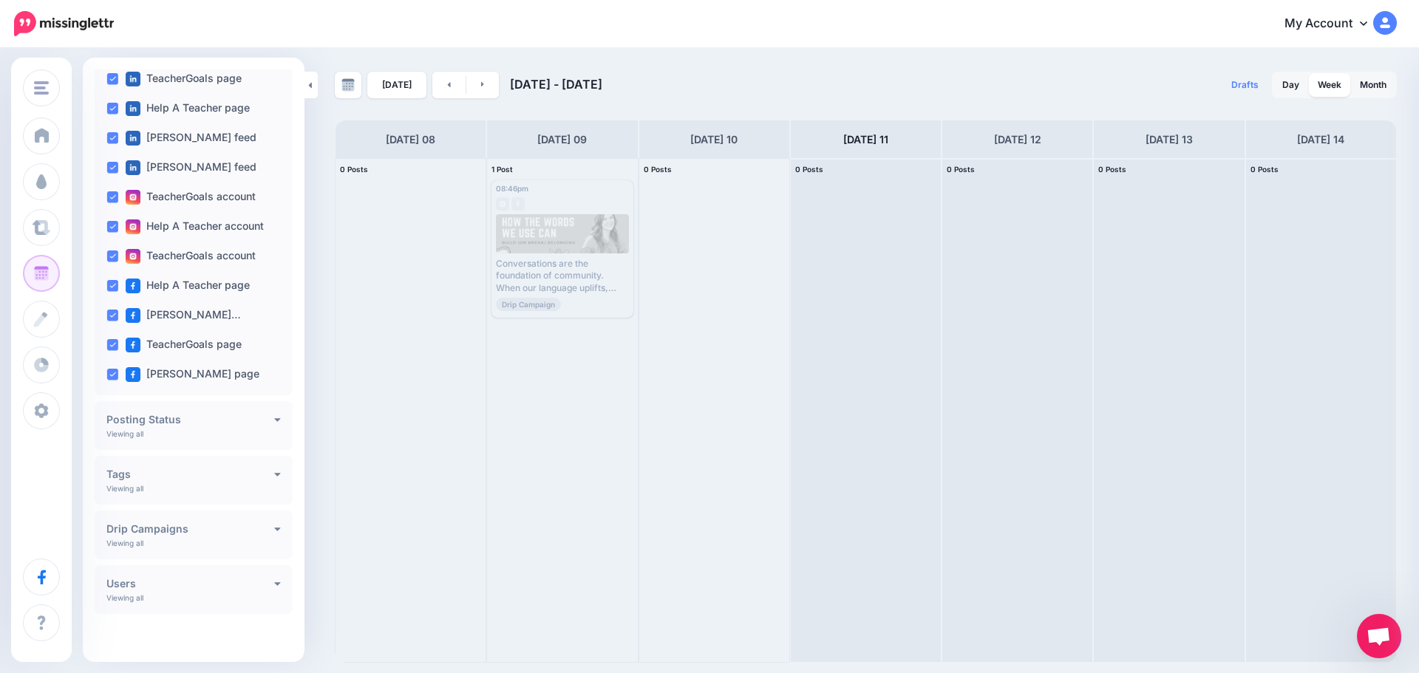
click at [254, 412] on div "Posting Status Viewing all Published Scheduled Awaiting Approval Error" at bounding box center [194, 425] width 198 height 49
click at [274, 418] on icon at bounding box center [277, 419] width 7 height 10
click at [274, 470] on icon at bounding box center [277, 474] width 7 height 10
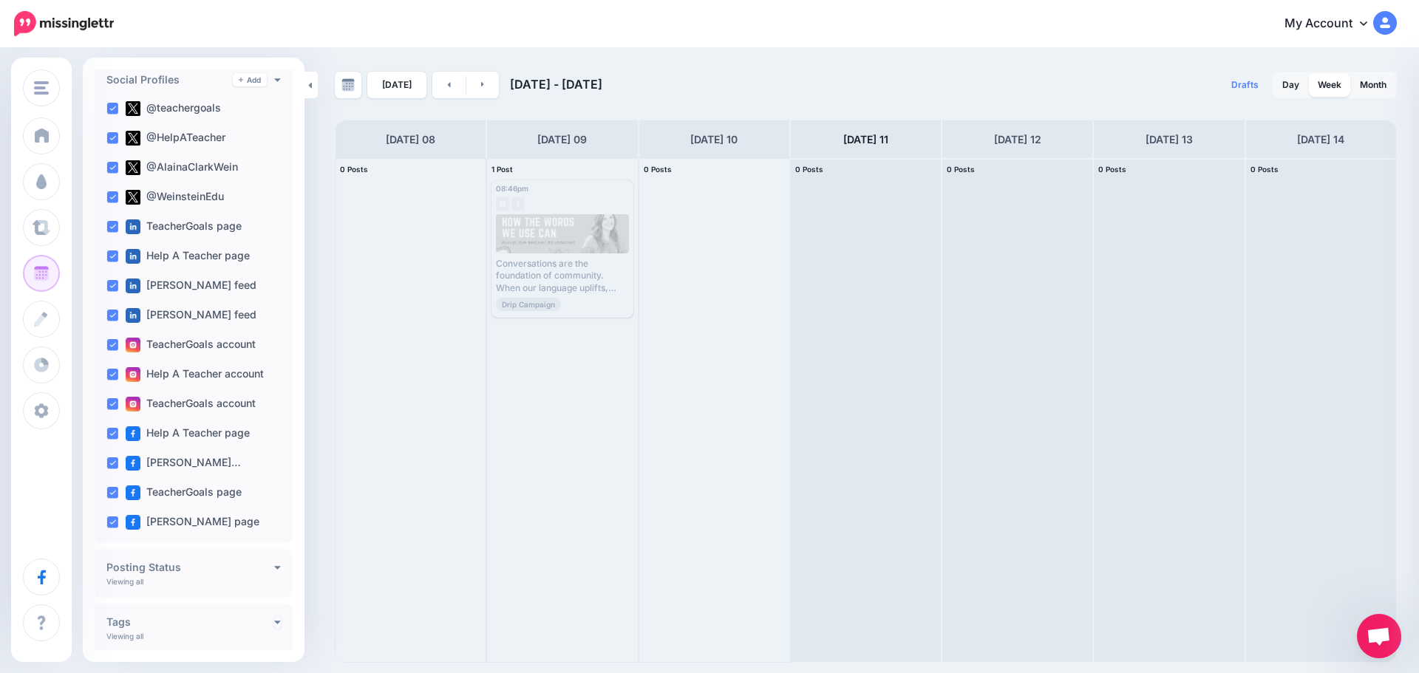
scroll to position [0, 0]
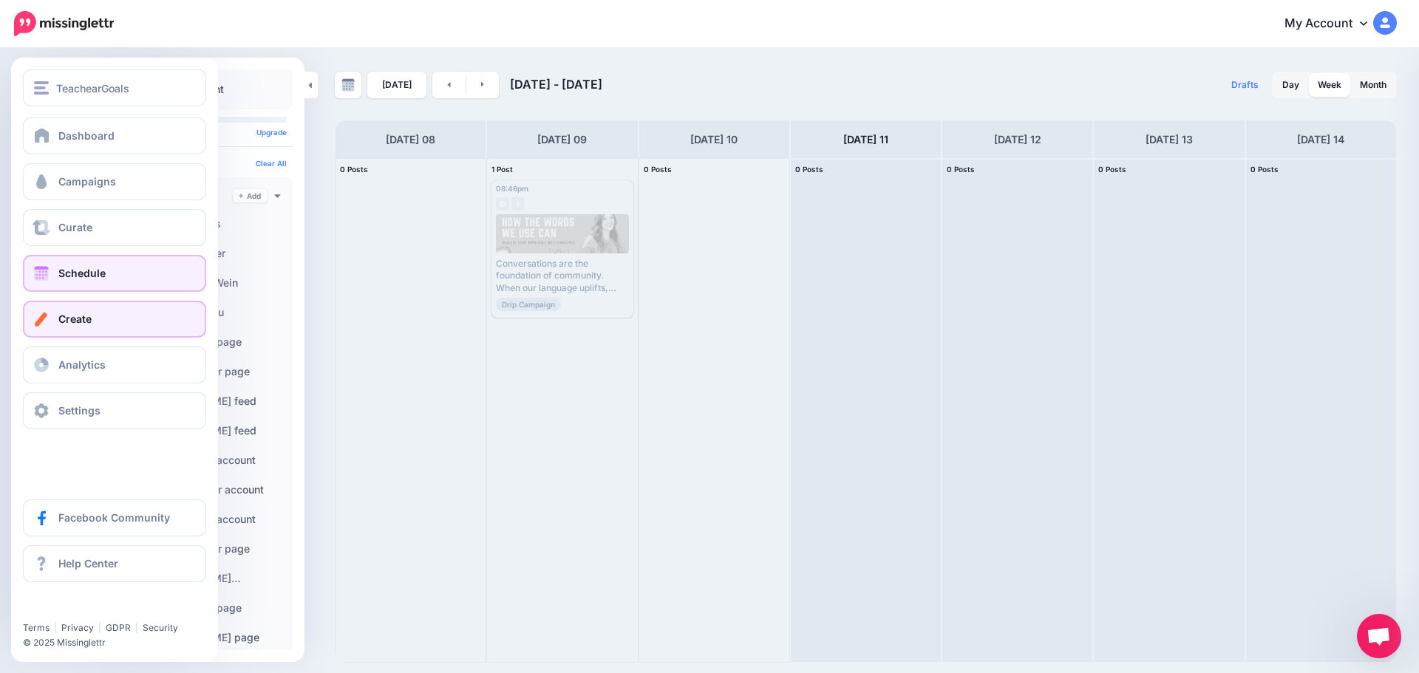
click at [45, 315] on span at bounding box center [41, 319] width 19 height 15
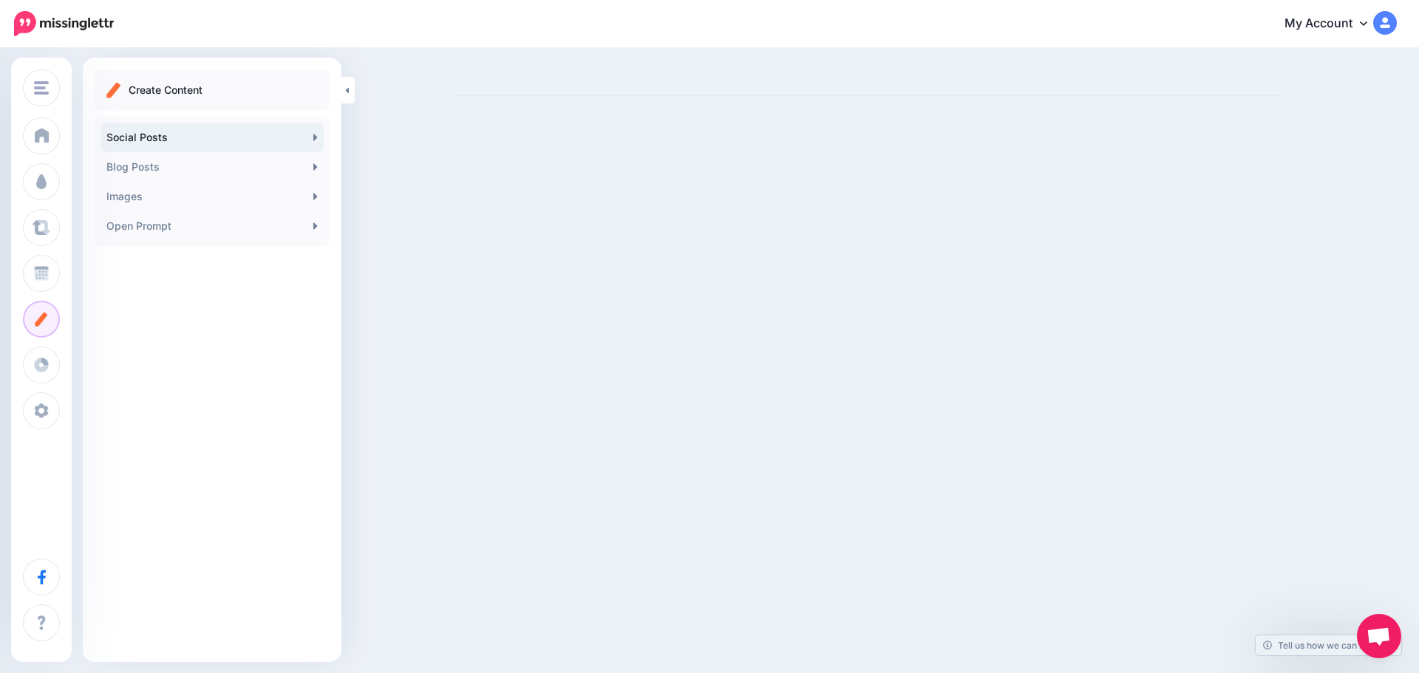
click at [271, 136] on link "Social Posts" at bounding box center [212, 138] width 223 height 30
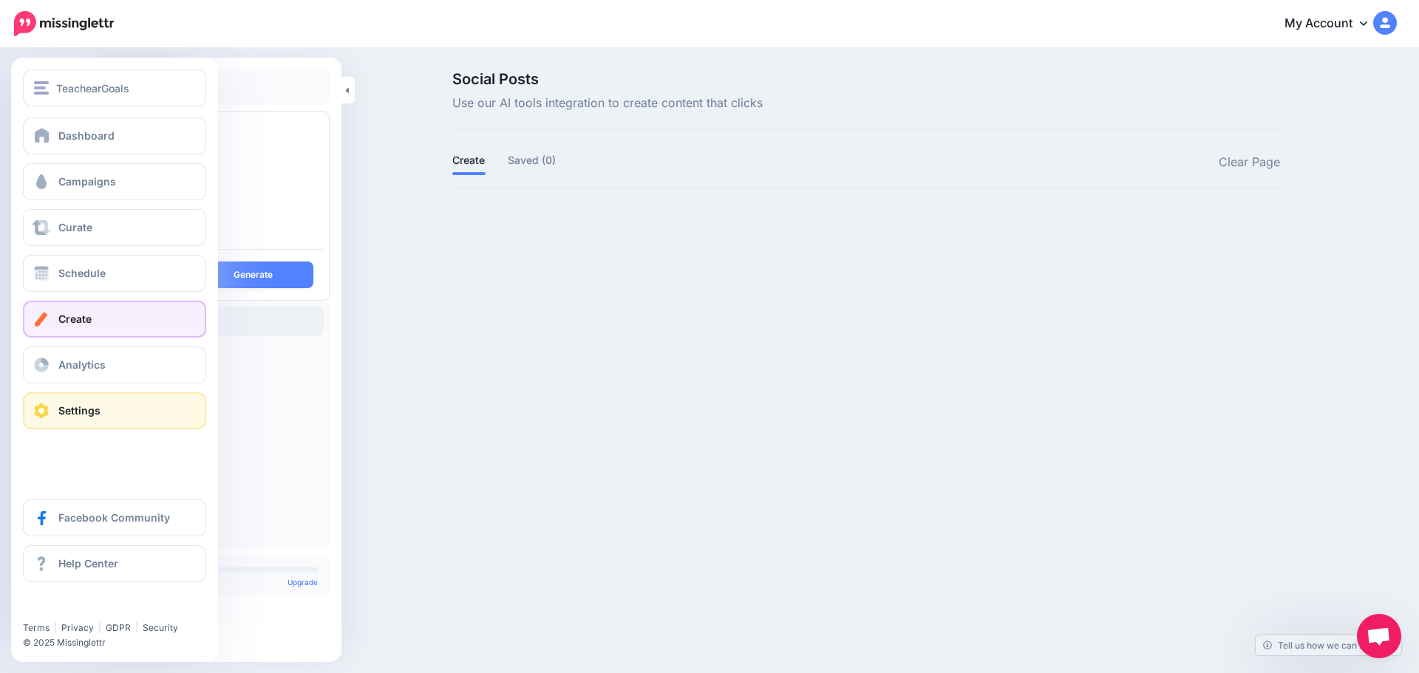
click at [67, 398] on link "Settings" at bounding box center [114, 410] width 183 height 37
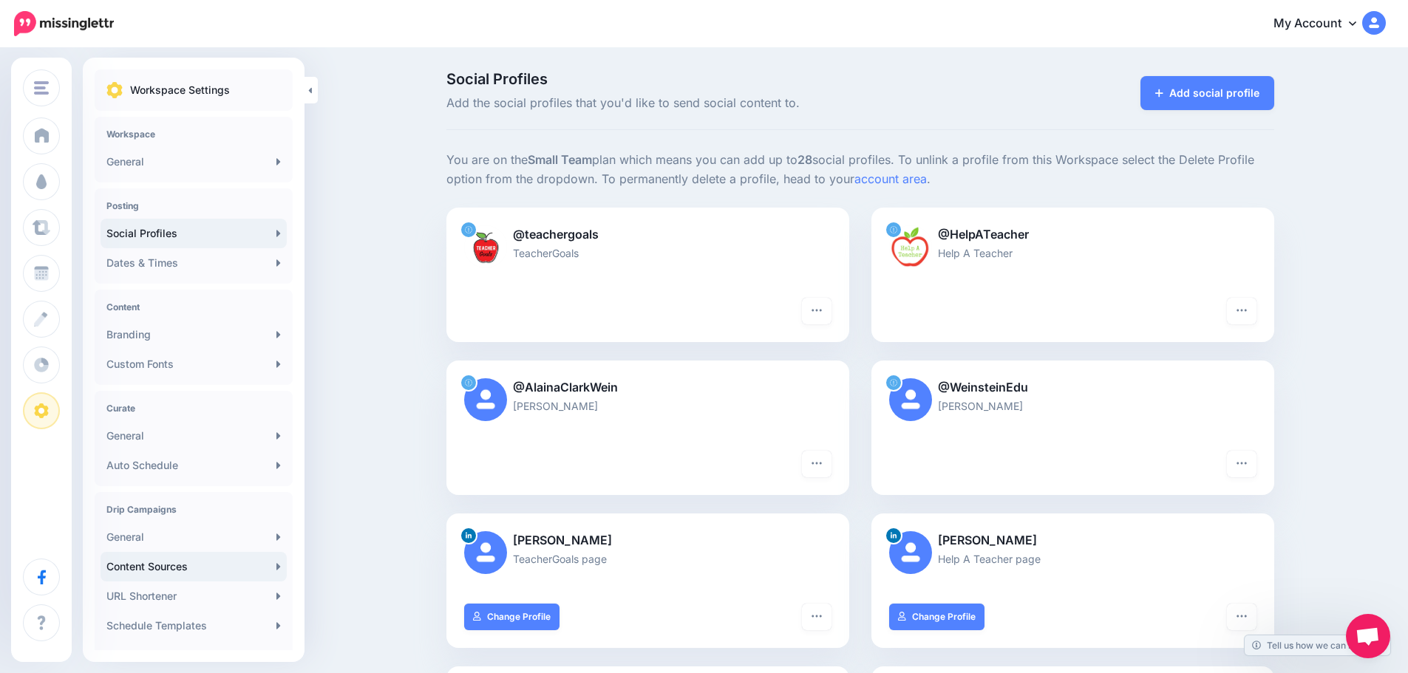
click at [206, 574] on link "Content Sources" at bounding box center [194, 567] width 186 height 30
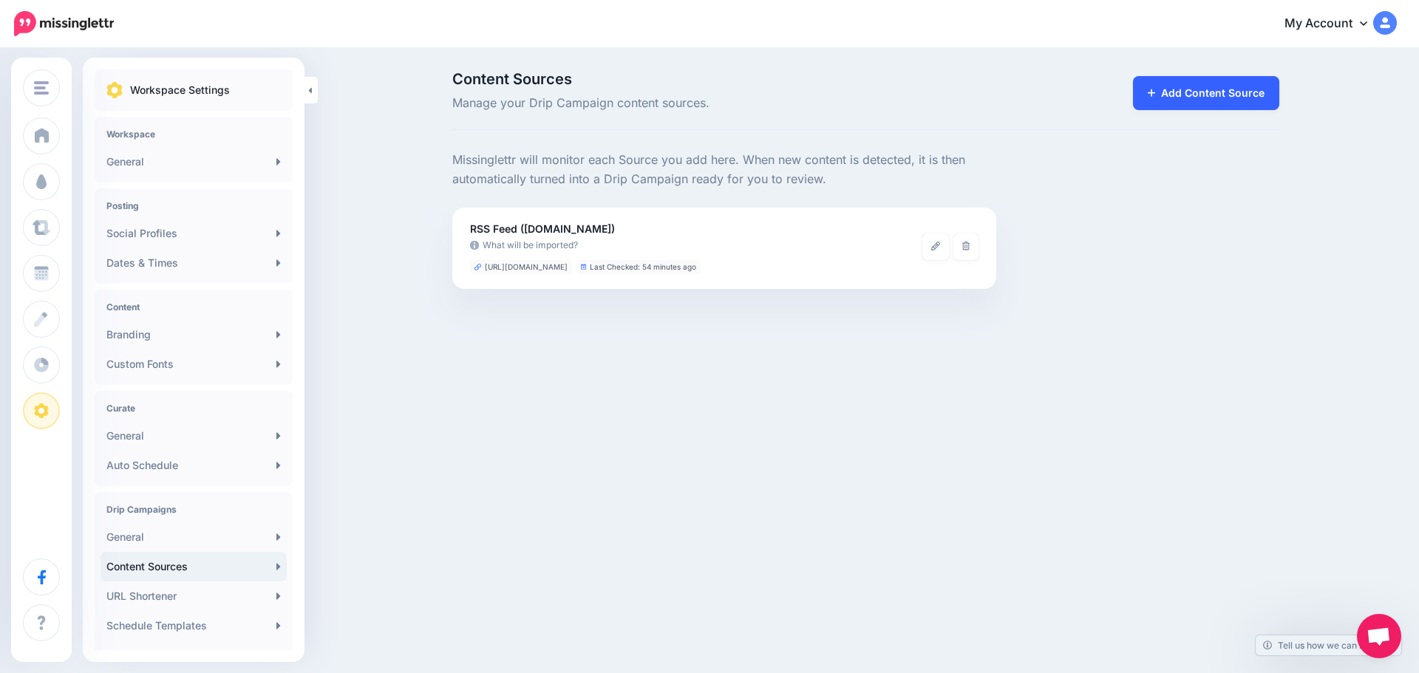
click at [1262, 94] on link "Add Content Source" at bounding box center [1206, 93] width 147 height 34
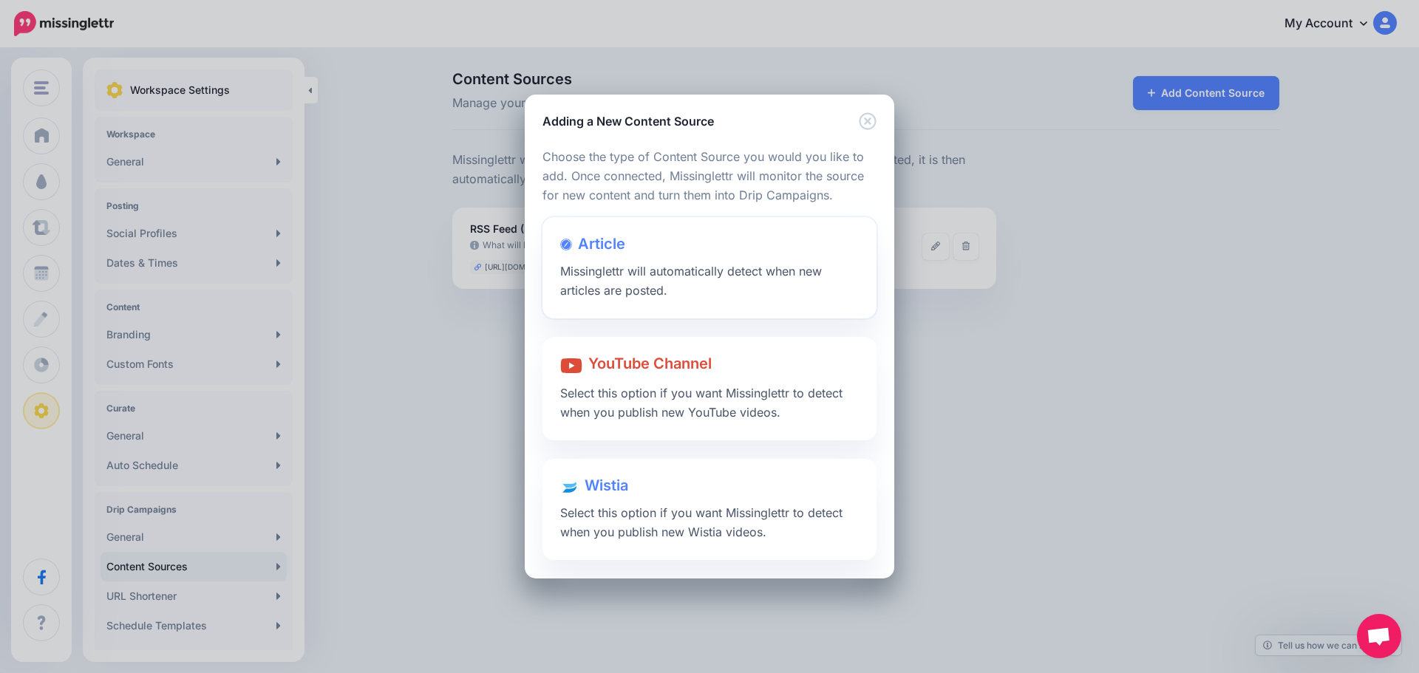
click at [701, 295] on div "Article Missinglettr will automatically detect when new articles are posted." at bounding box center [710, 267] width 334 height 101
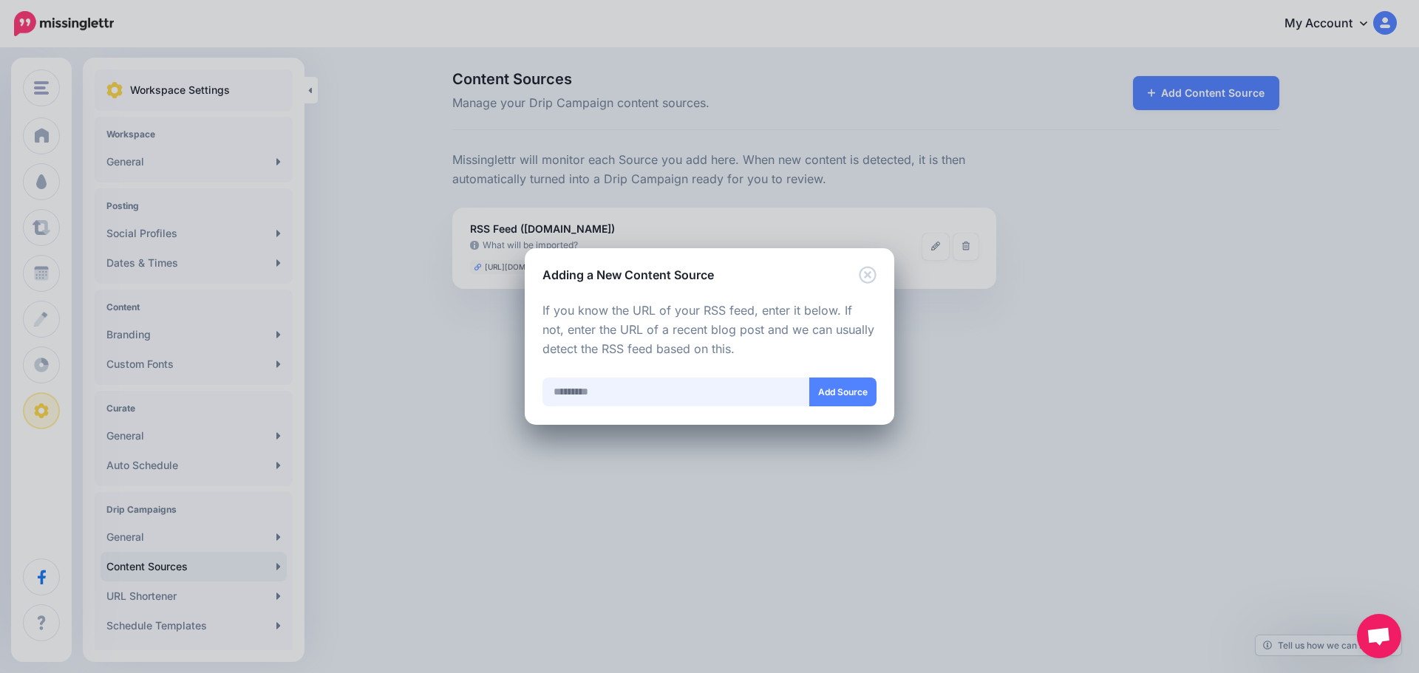
click at [650, 395] on input "text" at bounding box center [677, 392] width 268 height 29
paste input "**********"
type input "**********"
click at [852, 395] on button "Add Source" at bounding box center [842, 392] width 67 height 29
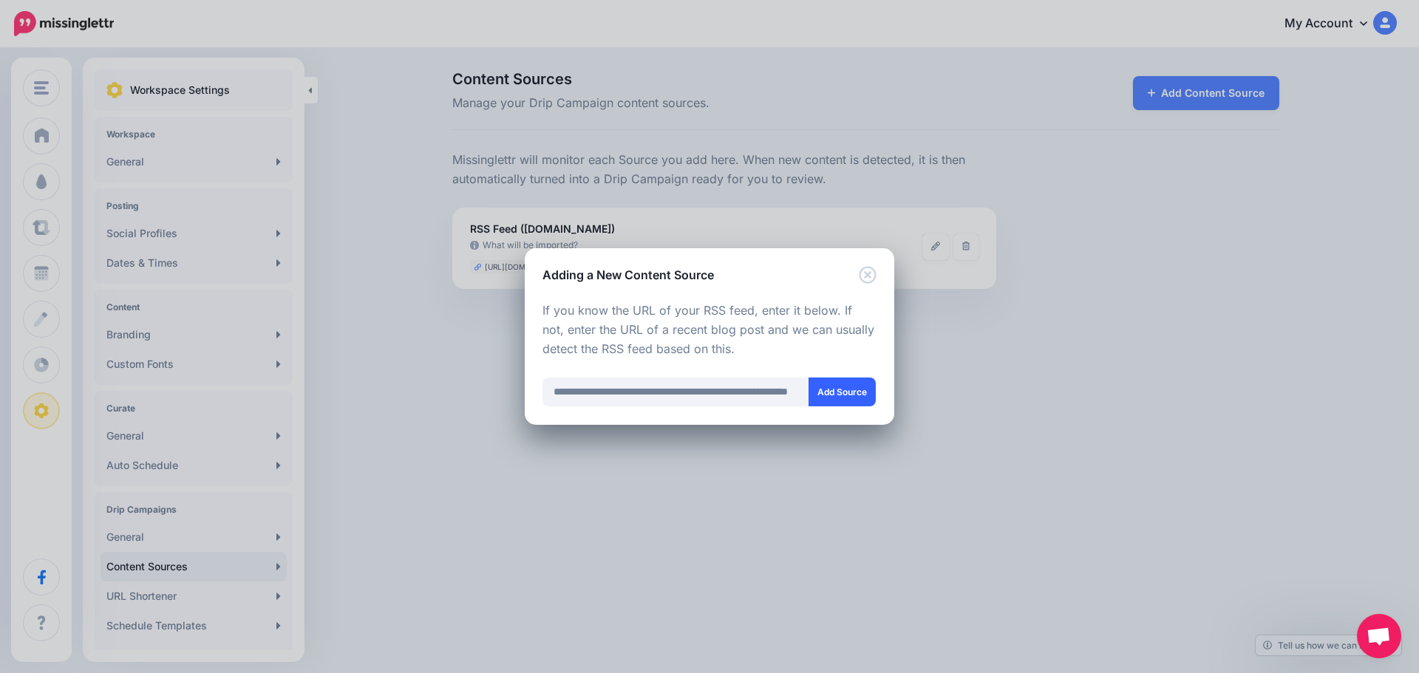
scroll to position [0, 0]
